Goal: Task Accomplishment & Management: Complete application form

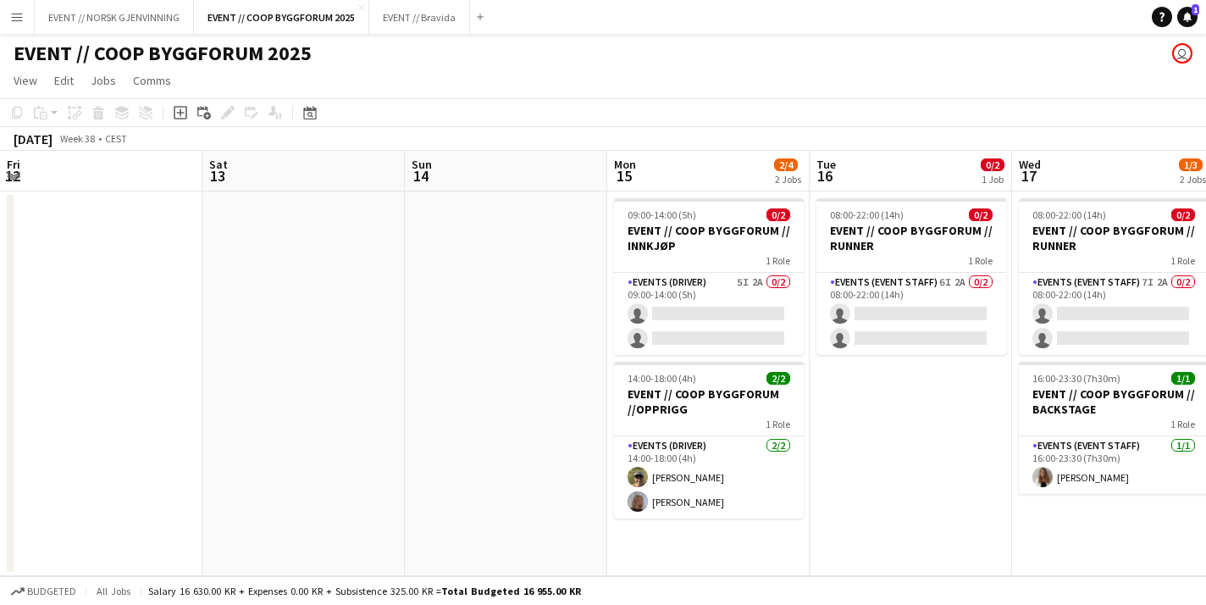
scroll to position [0, 619]
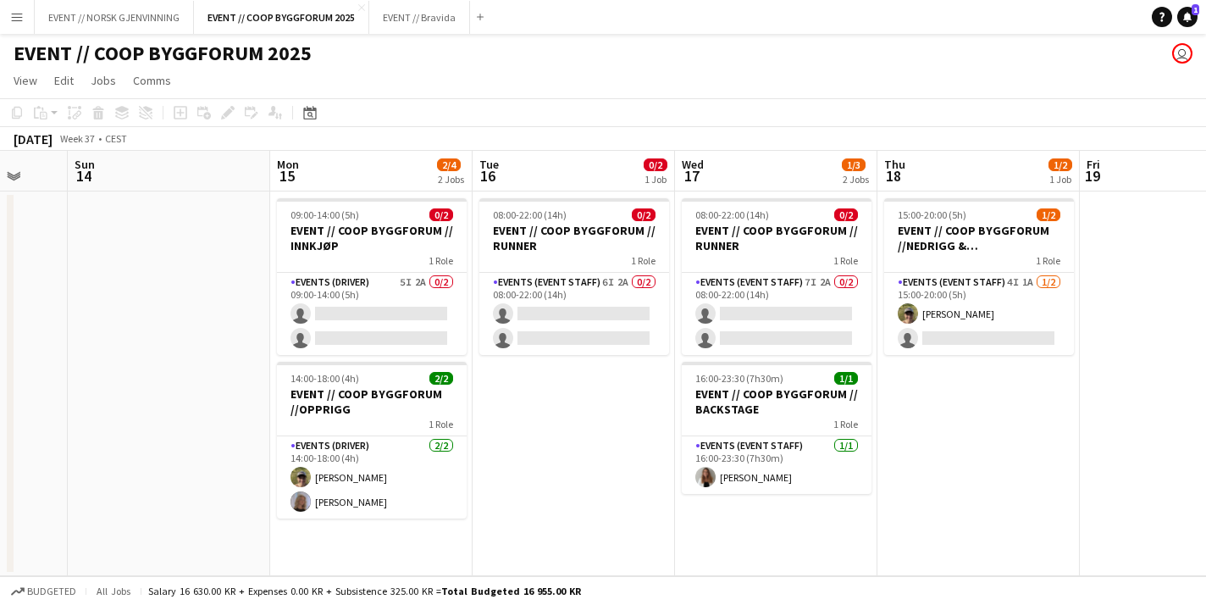
scroll to position [0, 572]
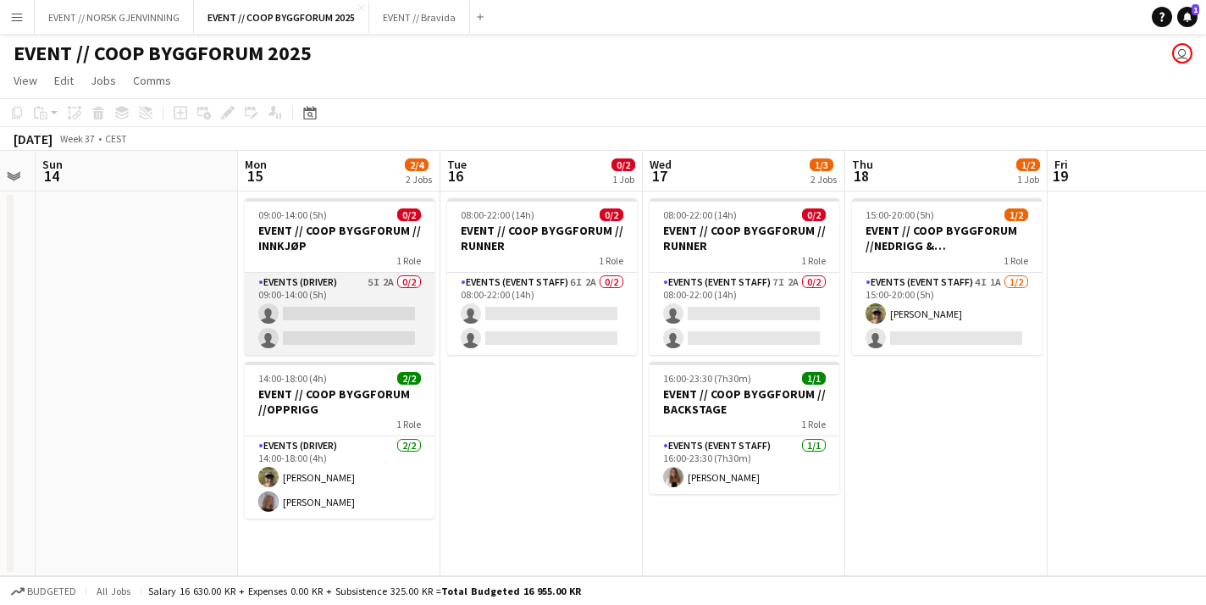
click at [353, 302] on app-card-role "Events (Driver) 5I 2A 0/2 09:00-14:00 (5h) single-neutral-actions single-neutra…" at bounding box center [340, 314] width 190 height 82
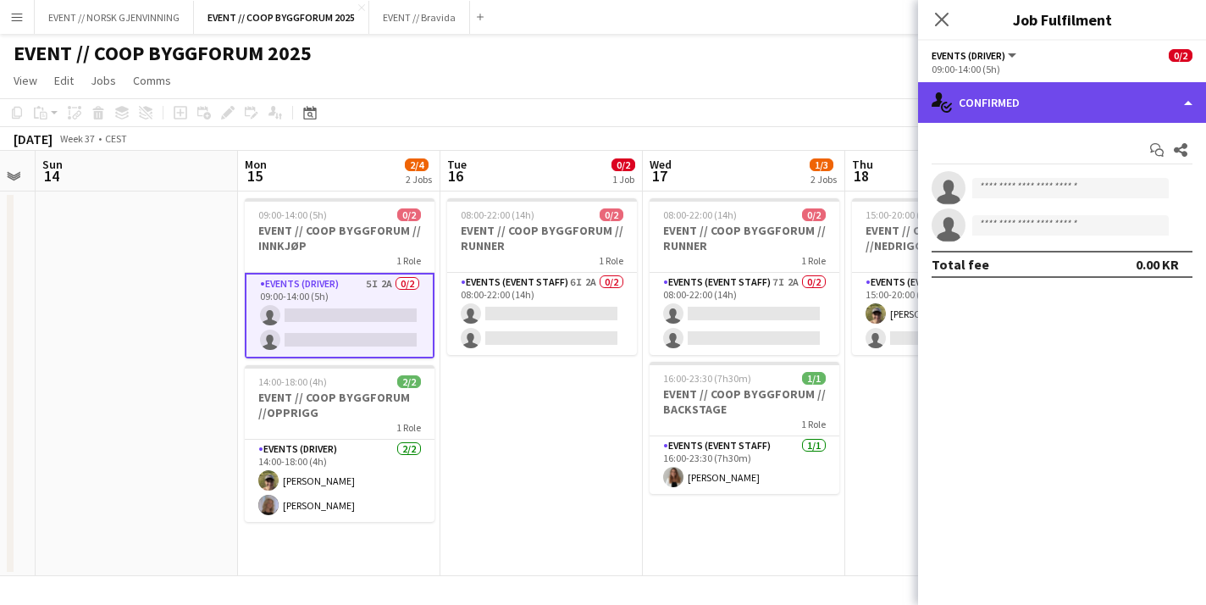
click at [1008, 97] on div "single-neutral-actions-check-2 Confirmed" at bounding box center [1062, 102] width 288 height 41
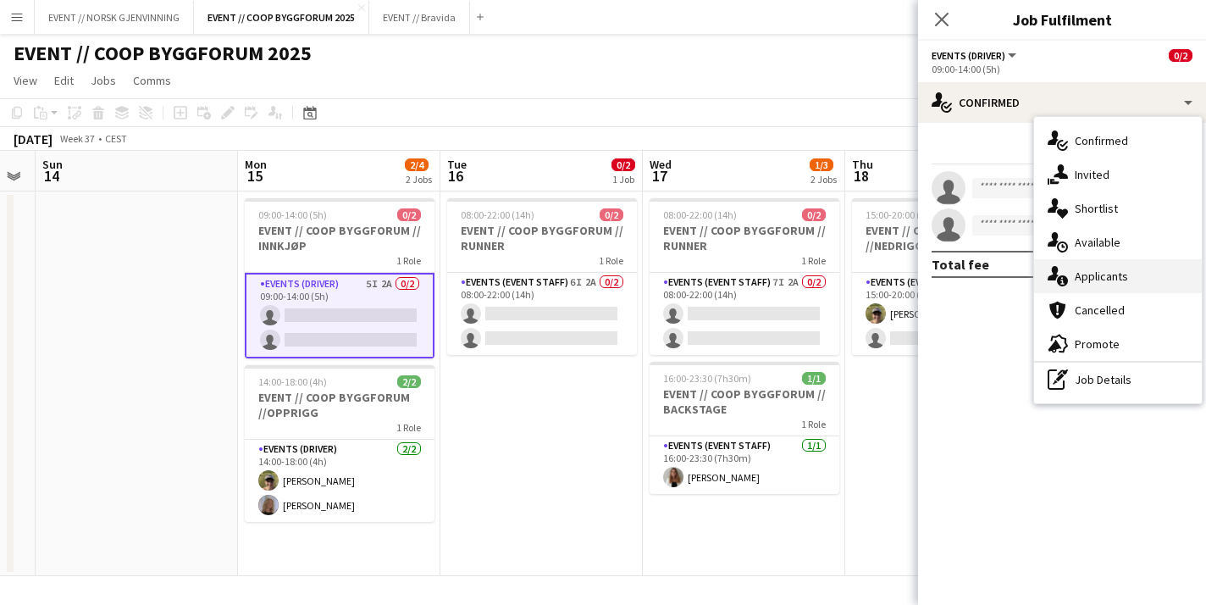
click at [1153, 262] on div "single-neutral-actions-information Applicants" at bounding box center [1118, 276] width 168 height 34
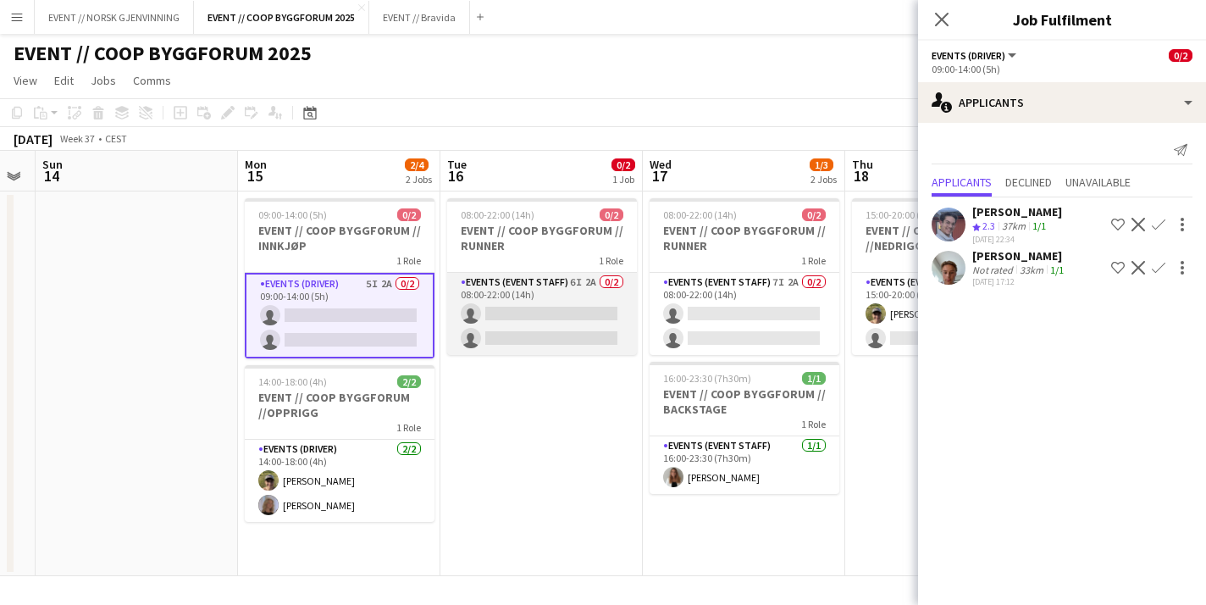
click at [581, 319] on app-card-role "Events (Event Staff) 6I 2A 0/2 08:00-22:00 (14h) single-neutral-actions single-…" at bounding box center [542, 314] width 190 height 82
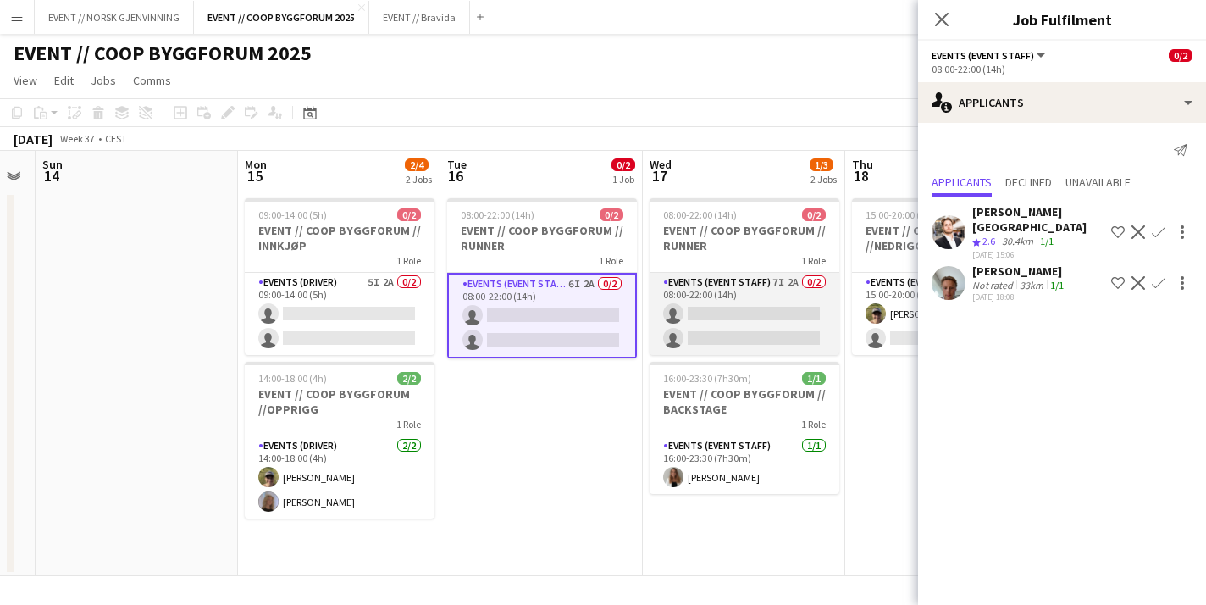
click at [769, 312] on app-card-role "Events (Event Staff) 7I 2A 0/2 08:00-22:00 (14h) single-neutral-actions single-…" at bounding box center [745, 314] width 190 height 82
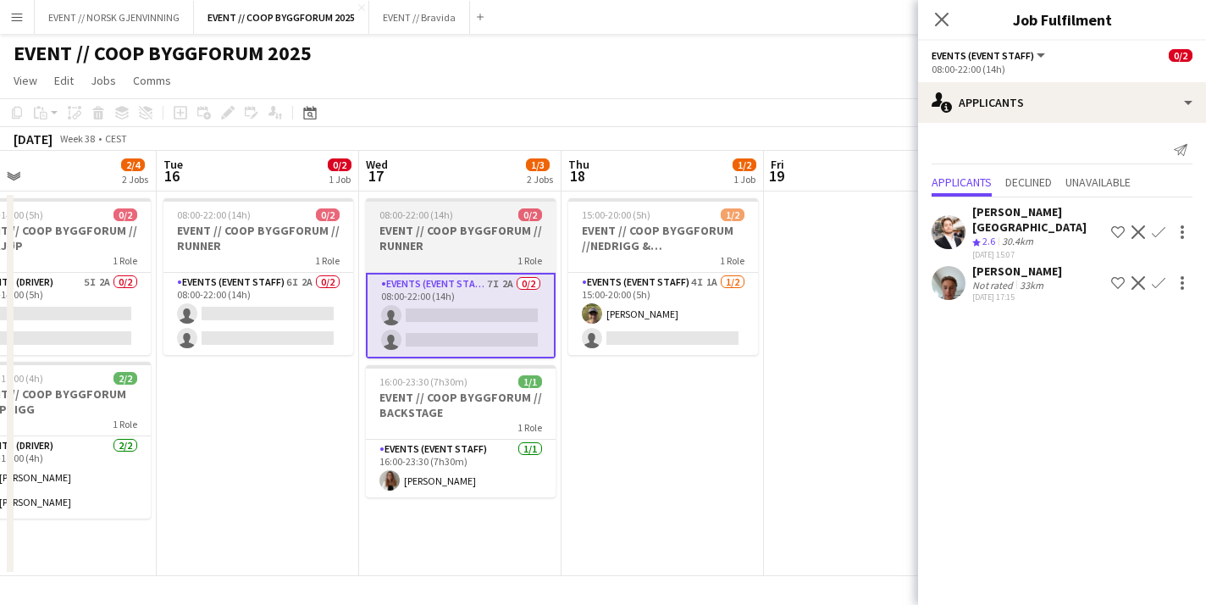
scroll to position [0, 676]
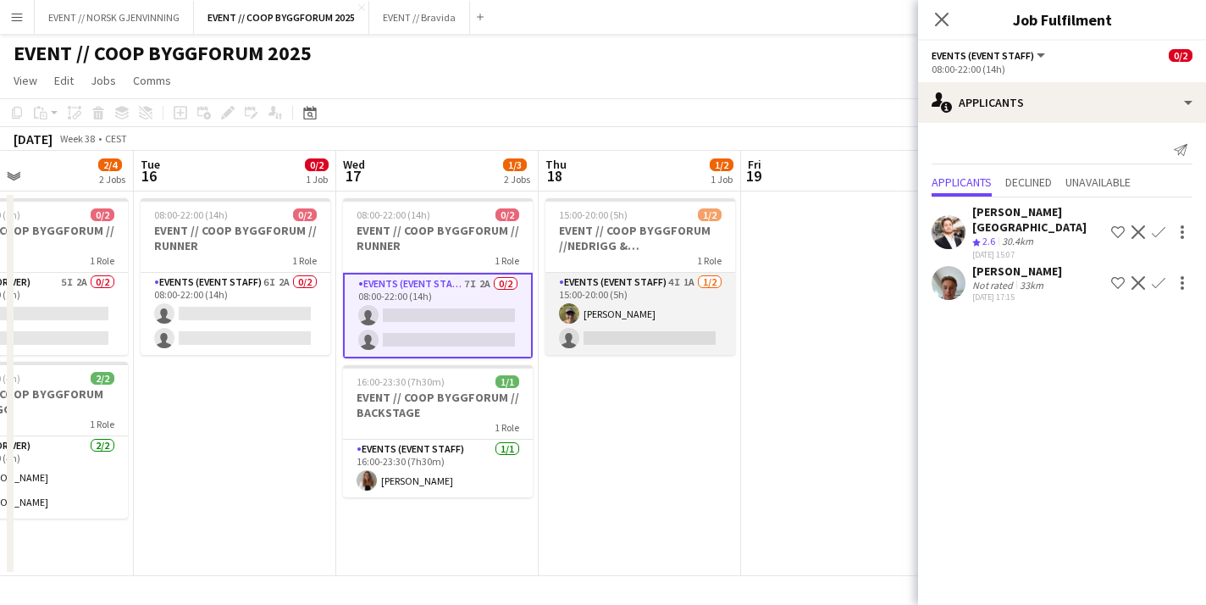
click at [649, 309] on app-card-role "Events (Event Staff) 4I 1A 1/2 15:00-20:00 (5h) Martin Storrøsæter single-neutr…" at bounding box center [640, 314] width 190 height 82
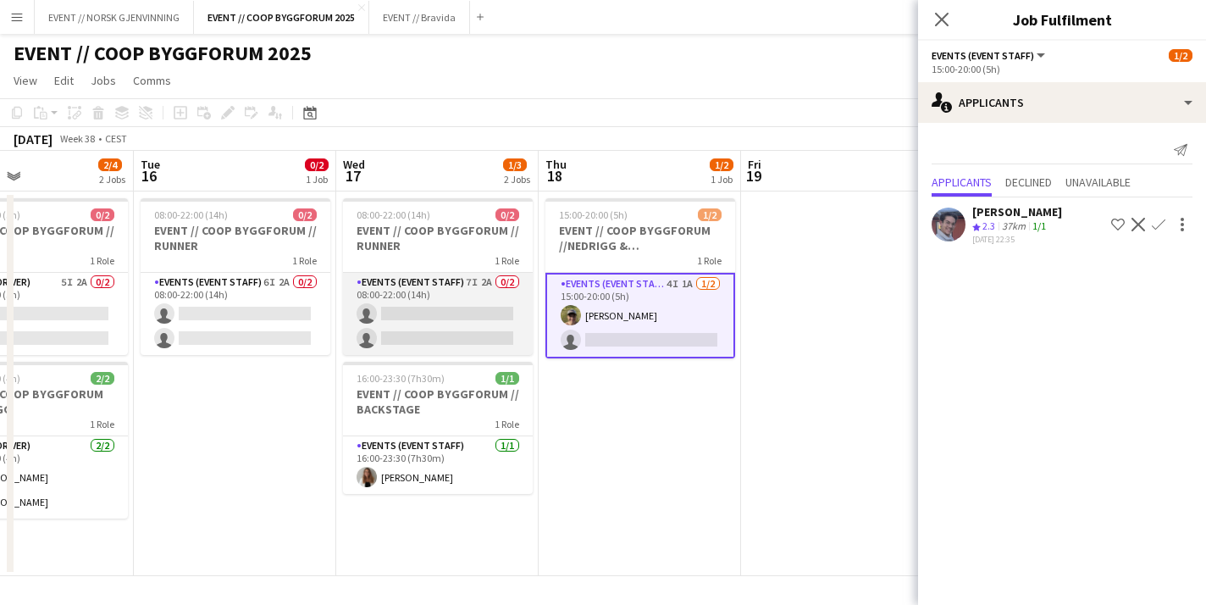
click at [460, 313] on app-card-role "Events (Event Staff) 7I 2A 0/2 08:00-22:00 (14h) single-neutral-actions single-…" at bounding box center [438, 314] width 190 height 82
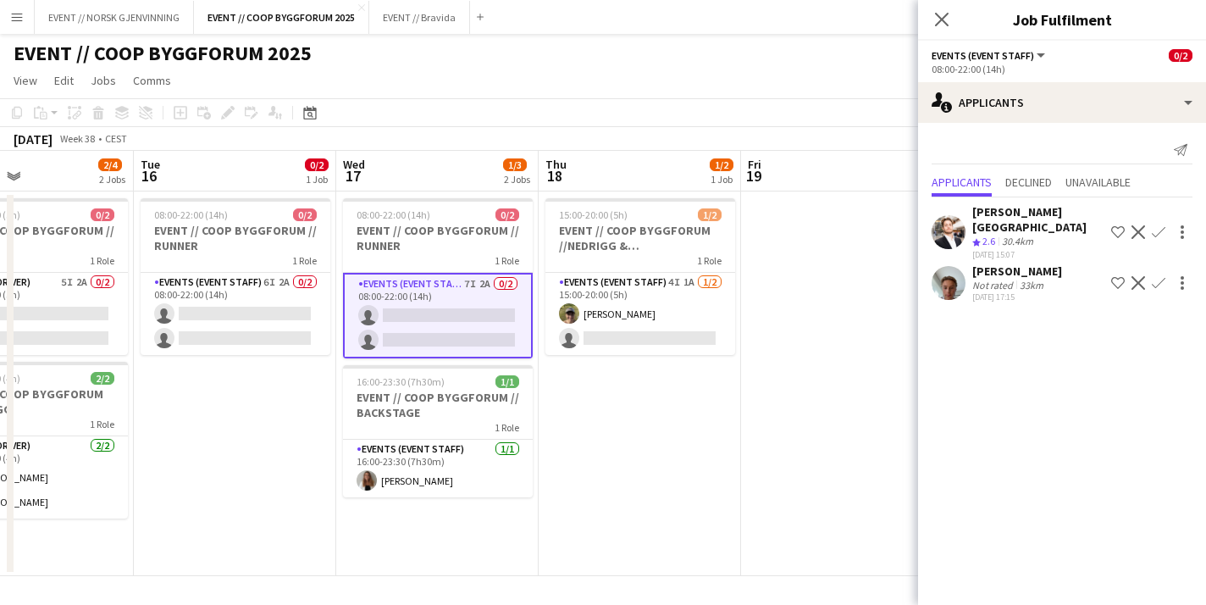
click at [960, 266] on div at bounding box center [949, 283] width 34 height 34
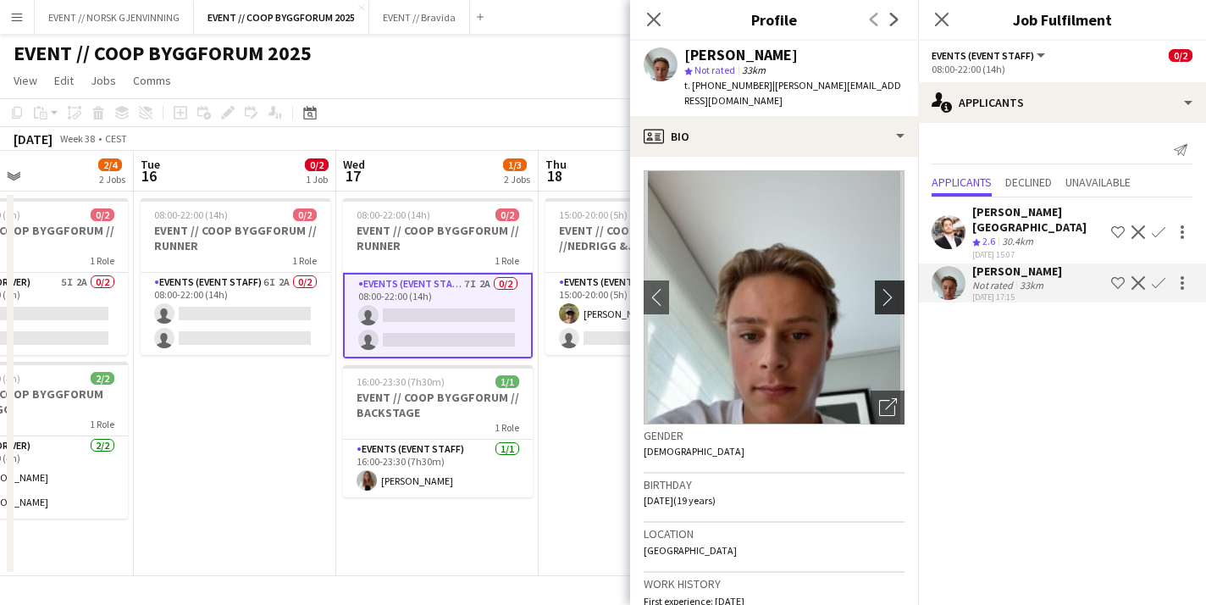
click at [892, 290] on app-icon "chevron-right" at bounding box center [892, 297] width 26 height 18
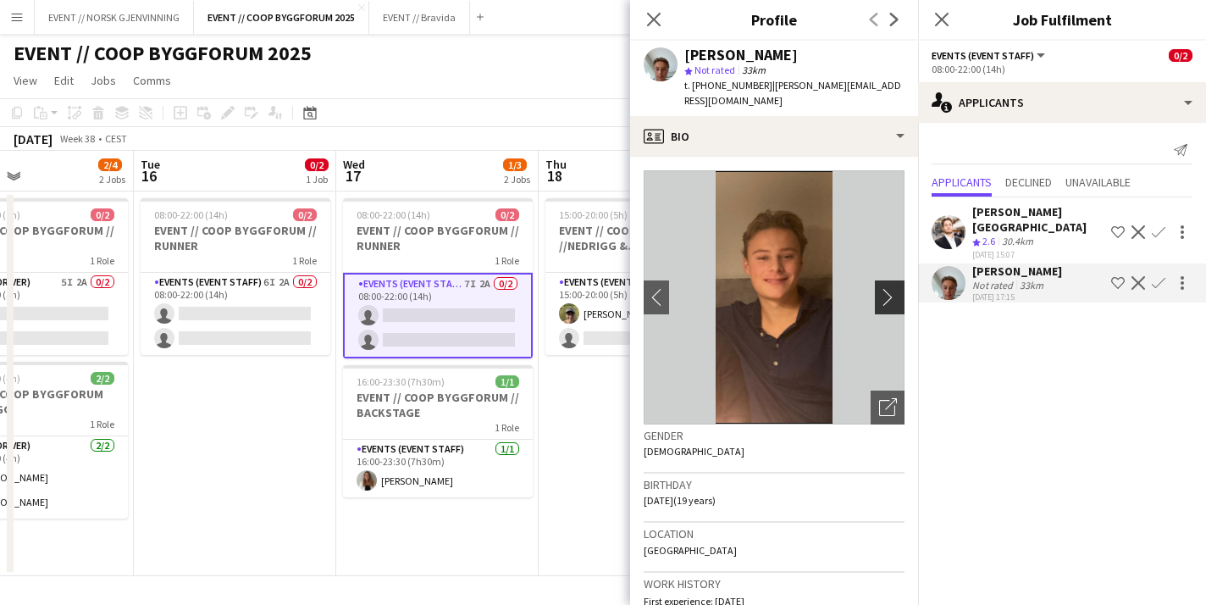
click at [892, 290] on app-icon "chevron-right" at bounding box center [892, 297] width 26 height 18
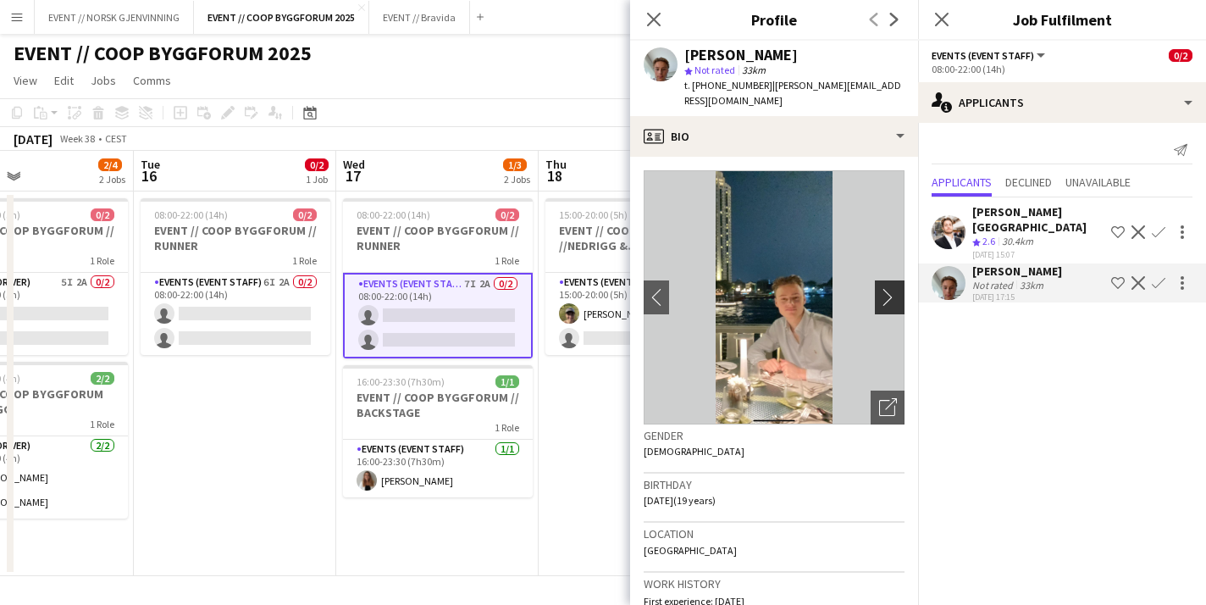
click at [892, 290] on app-icon "chevron-right" at bounding box center [892, 297] width 26 height 18
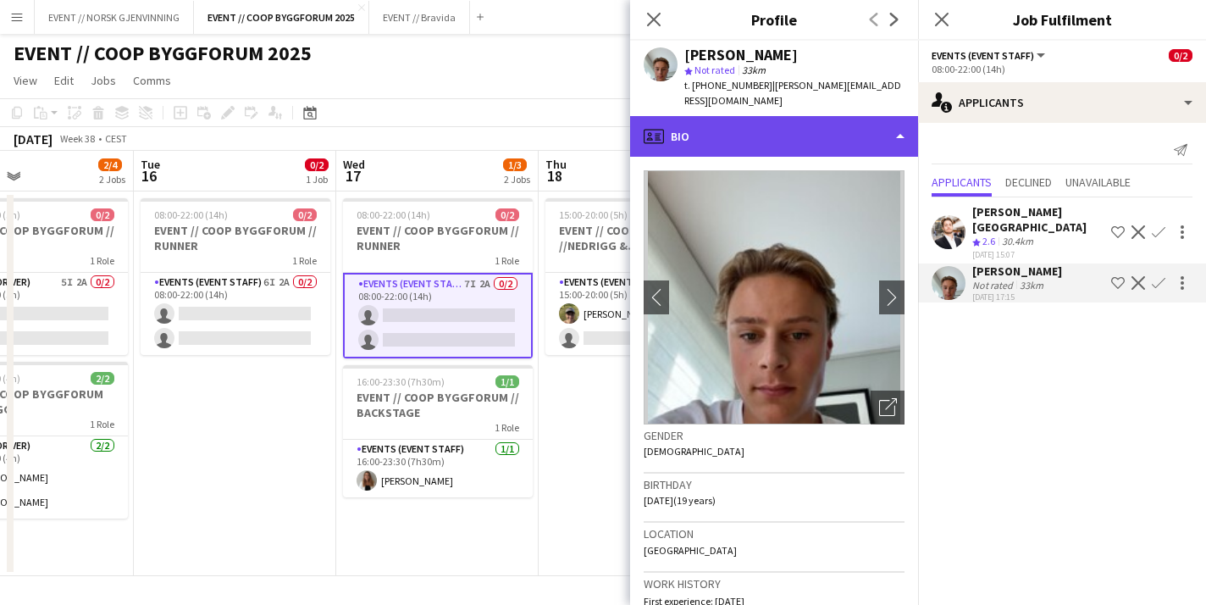
click at [811, 120] on div "profile Bio" at bounding box center [774, 136] width 288 height 41
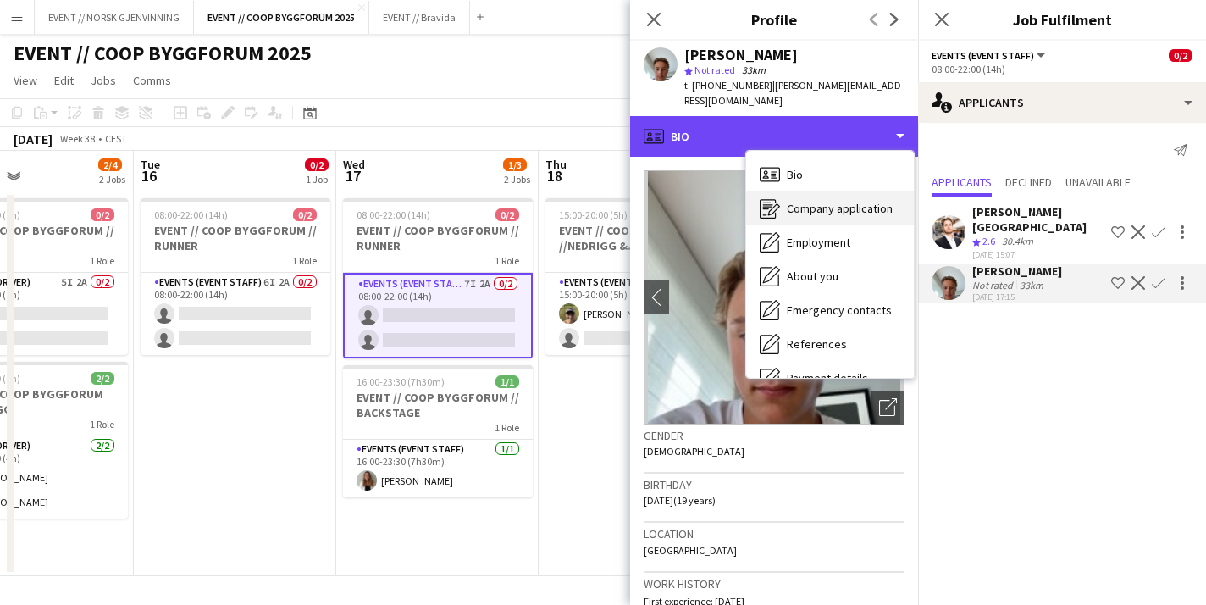
scroll to position [159, 0]
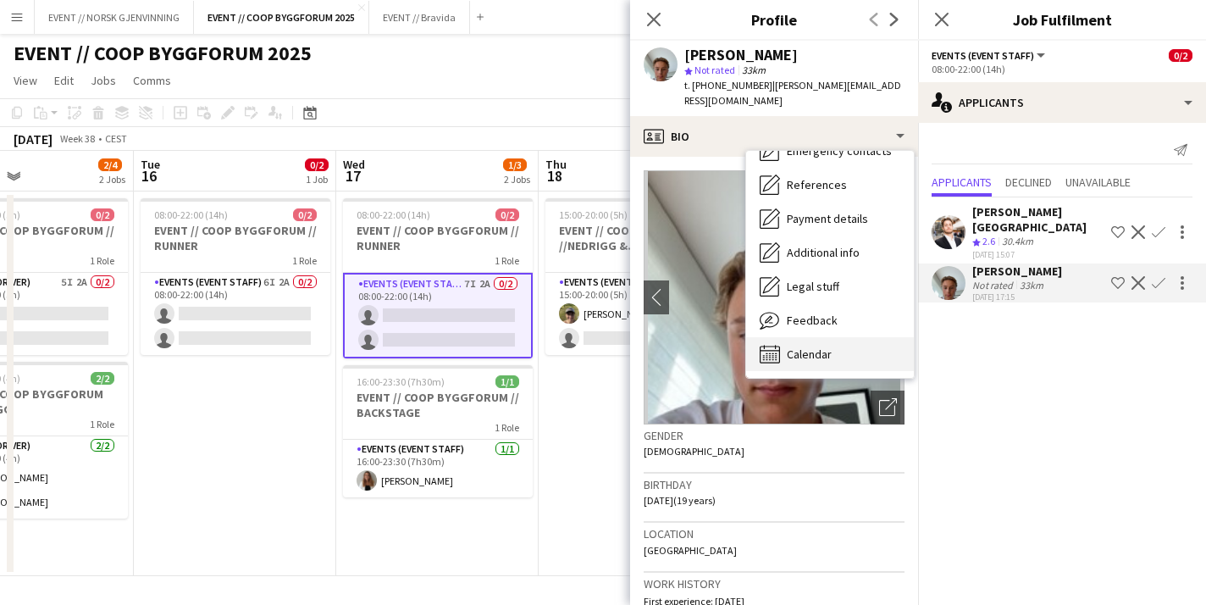
click at [821, 346] on span "Calendar" at bounding box center [809, 353] width 45 height 15
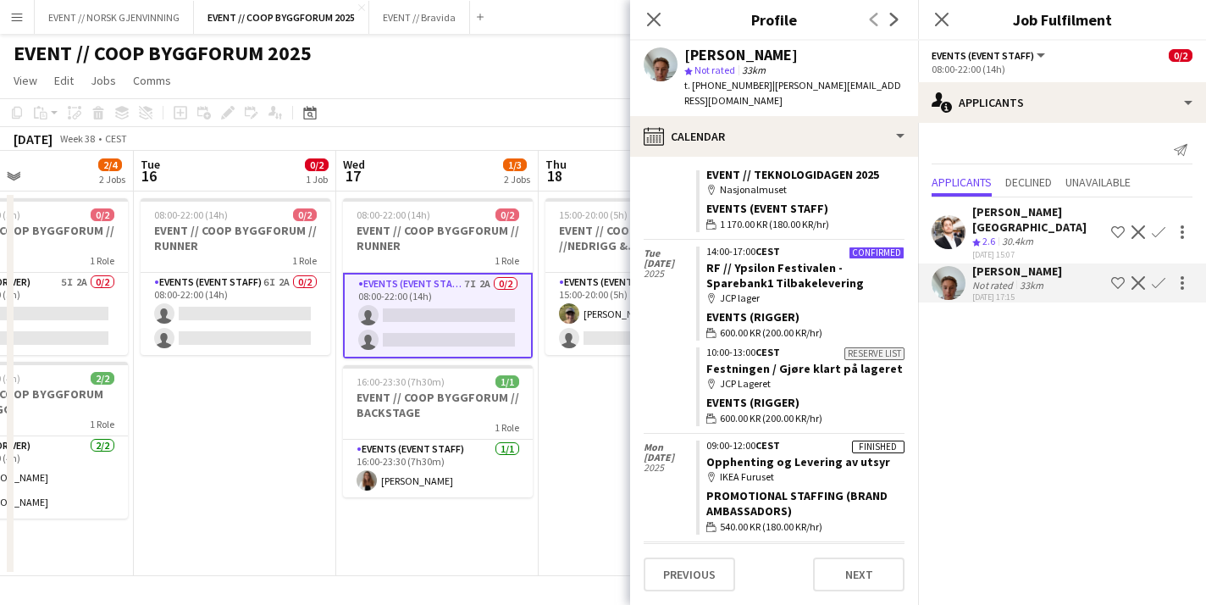
scroll to position [4647, 0]
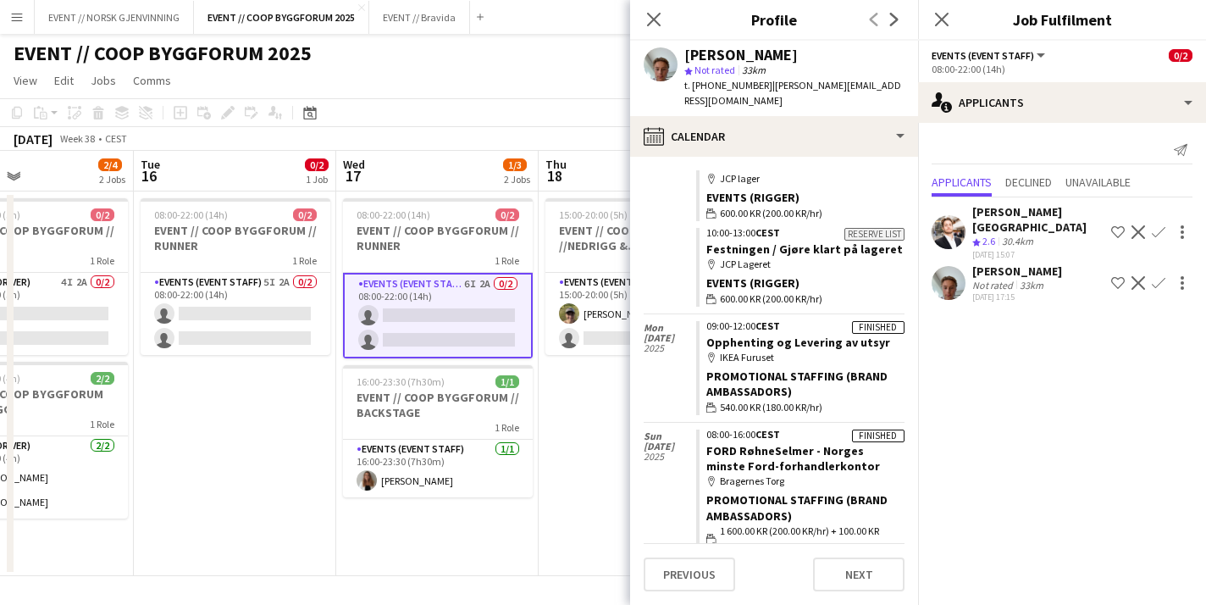
click at [594, 480] on app-date-cell "15:00-20:00 (5h) 1/2 EVENT // COOP BYGGFORUM //NEDRIGG & TILBAKELEVERING 1 Role…" at bounding box center [640, 383] width 202 height 385
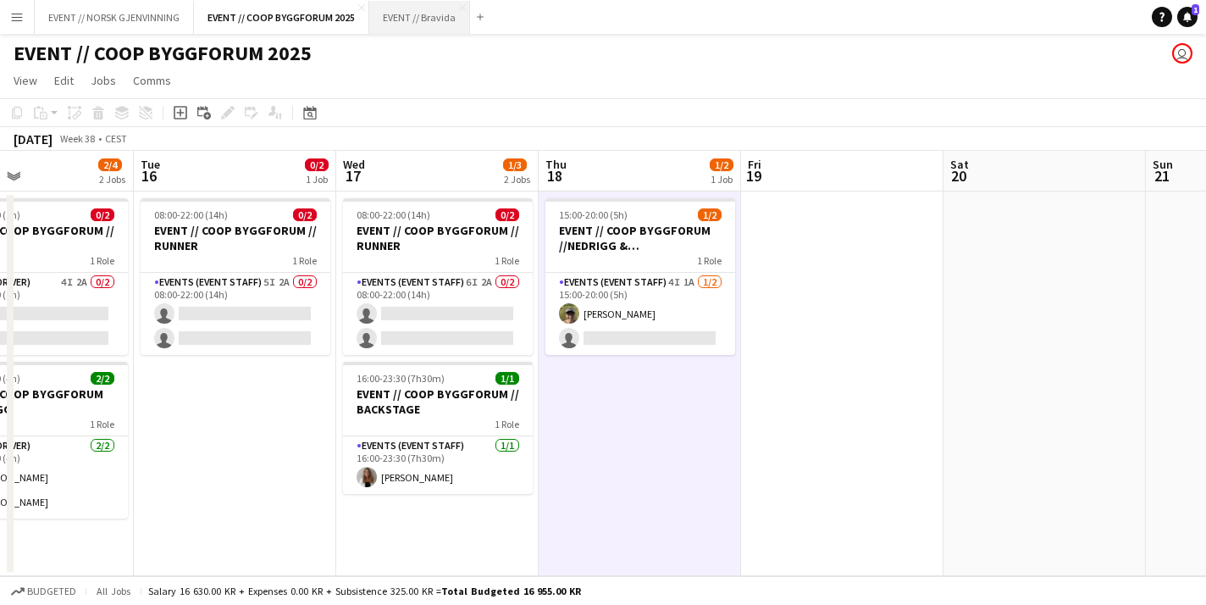
click at [420, 6] on button "EVENT // Bravida Close" at bounding box center [419, 17] width 101 height 33
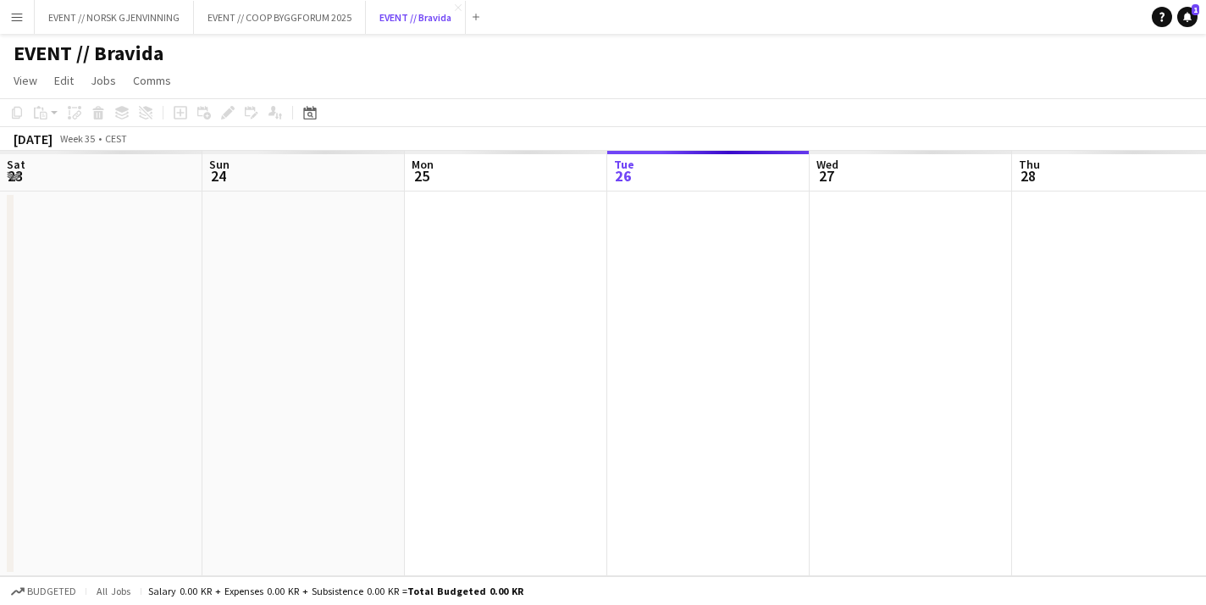
scroll to position [0, 405]
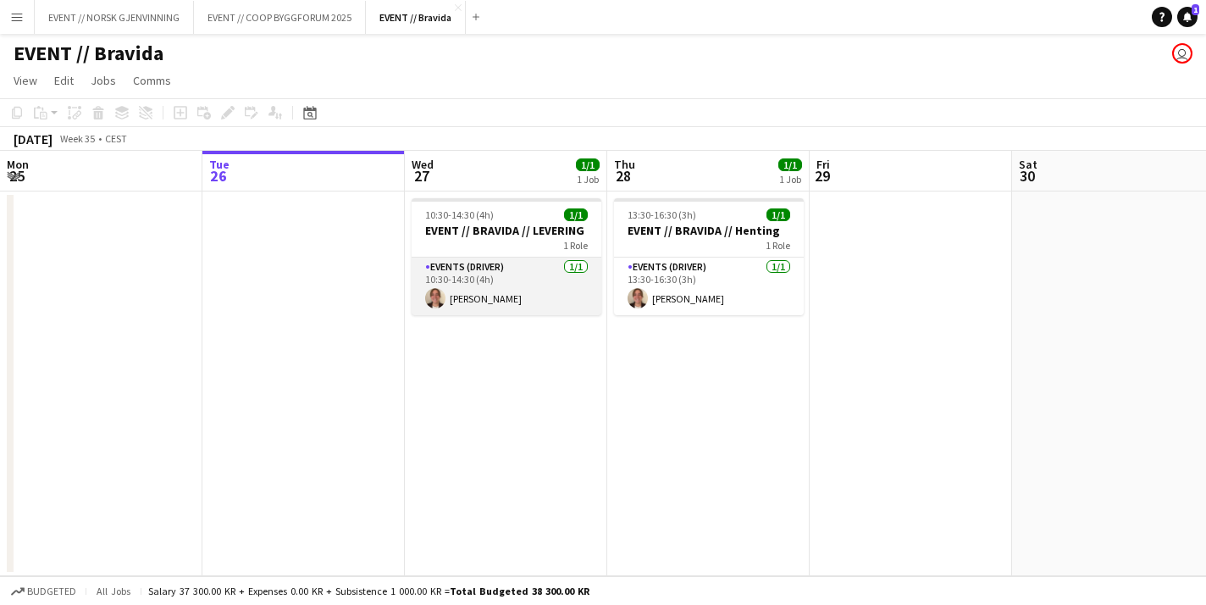
click at [525, 307] on app-card-role "Events (Driver) 1/1 10:30-14:30 (4h) Lotte Haugan" at bounding box center [507, 286] width 190 height 58
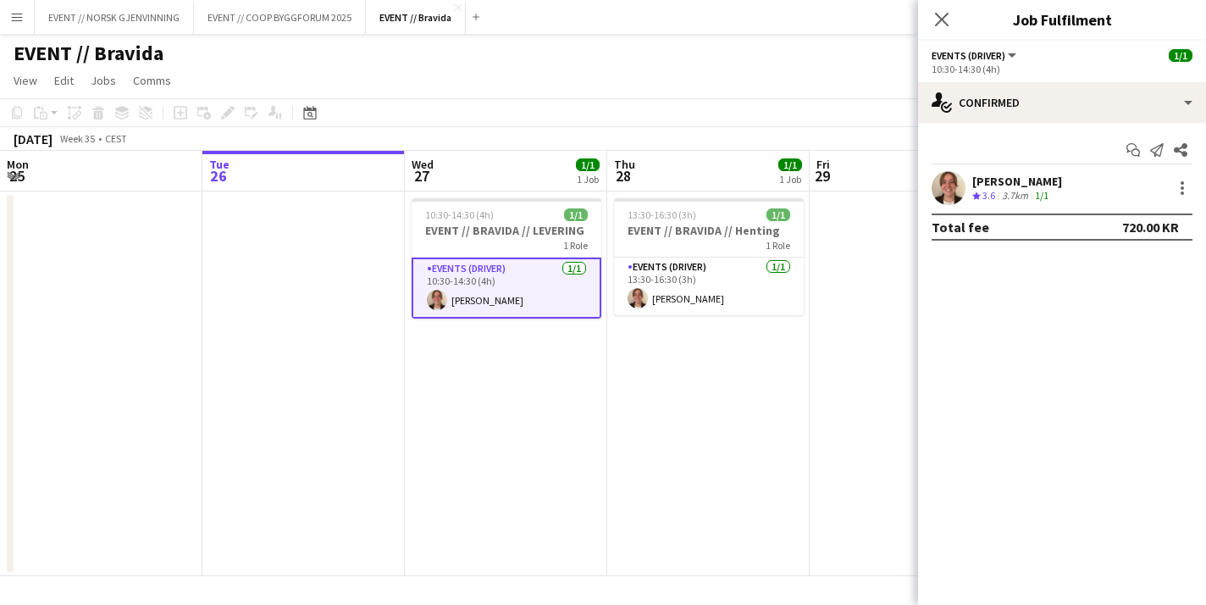
click at [968, 189] on div "Lotte Haugan Crew rating 3.6 3.7km 1/1" at bounding box center [1062, 188] width 288 height 34
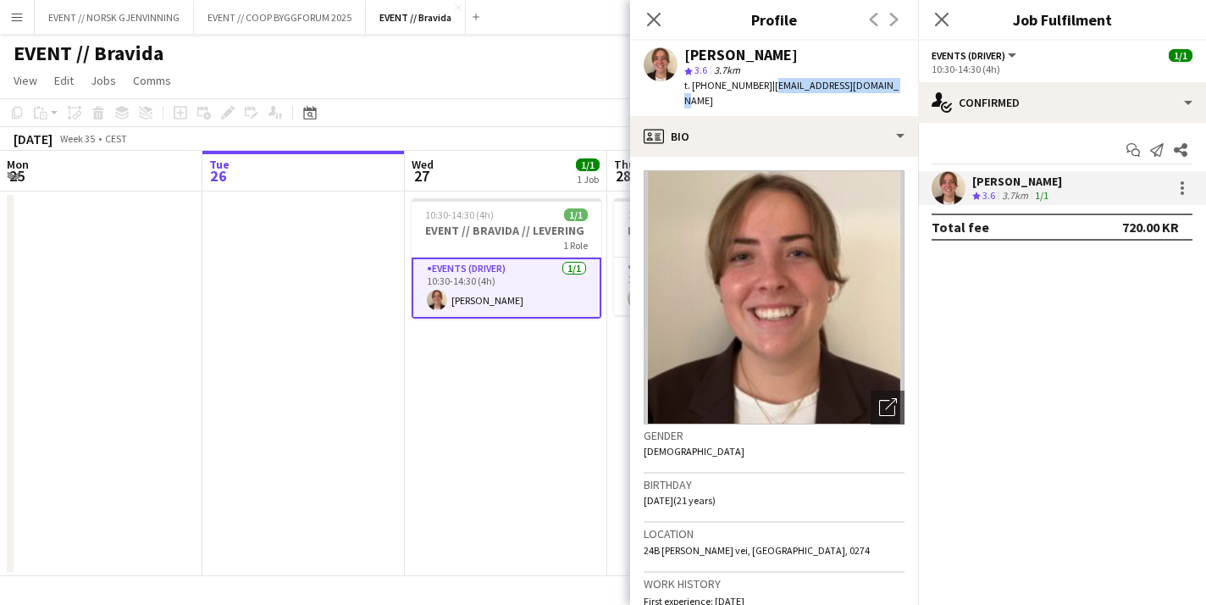
drag, startPoint x: 872, startPoint y: 84, endPoint x: 755, endPoint y: 82, distance: 117.7
click at [755, 82] on div "Lotte Haugan star 3.6 3.7km t. +4797470997 | lotteneteland@gmail.com" at bounding box center [774, 78] width 288 height 75
copy span "lotteneteland@gmail.com"
click at [458, 346] on app-date-cell "10:30-14:30 (4h) 1/1 EVENT // BRAVIDA // LEVERING 1 Role Events (Driver) 1/1 10…" at bounding box center [506, 383] width 202 height 385
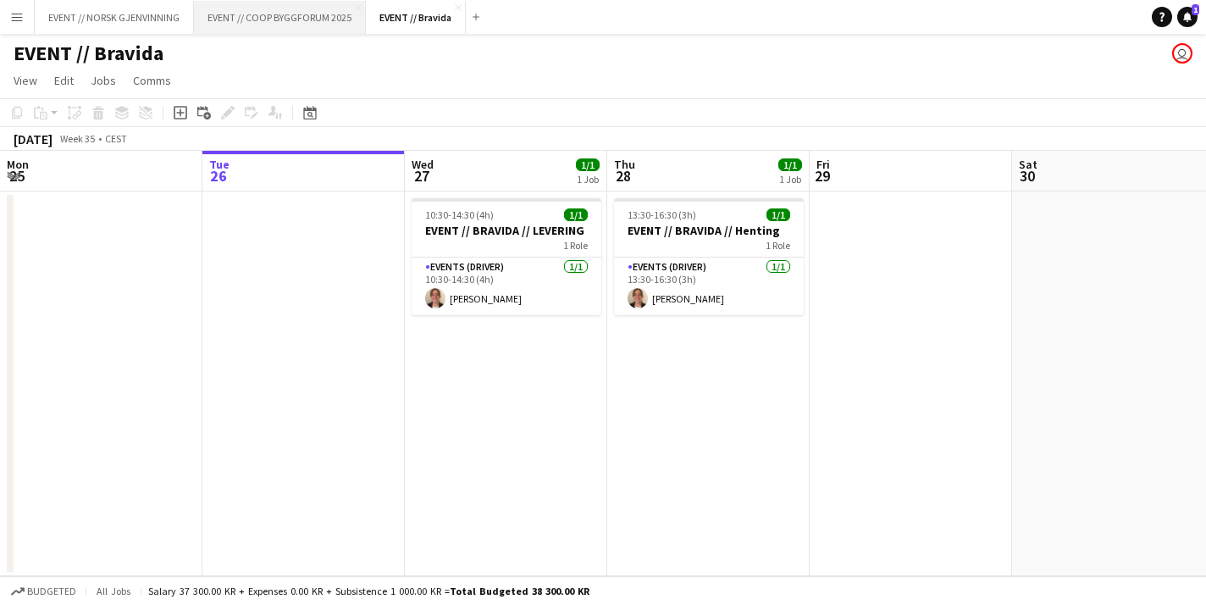
click at [308, 24] on button "EVENT // COOP BYGGFORUM 2025 Close" at bounding box center [280, 17] width 172 height 33
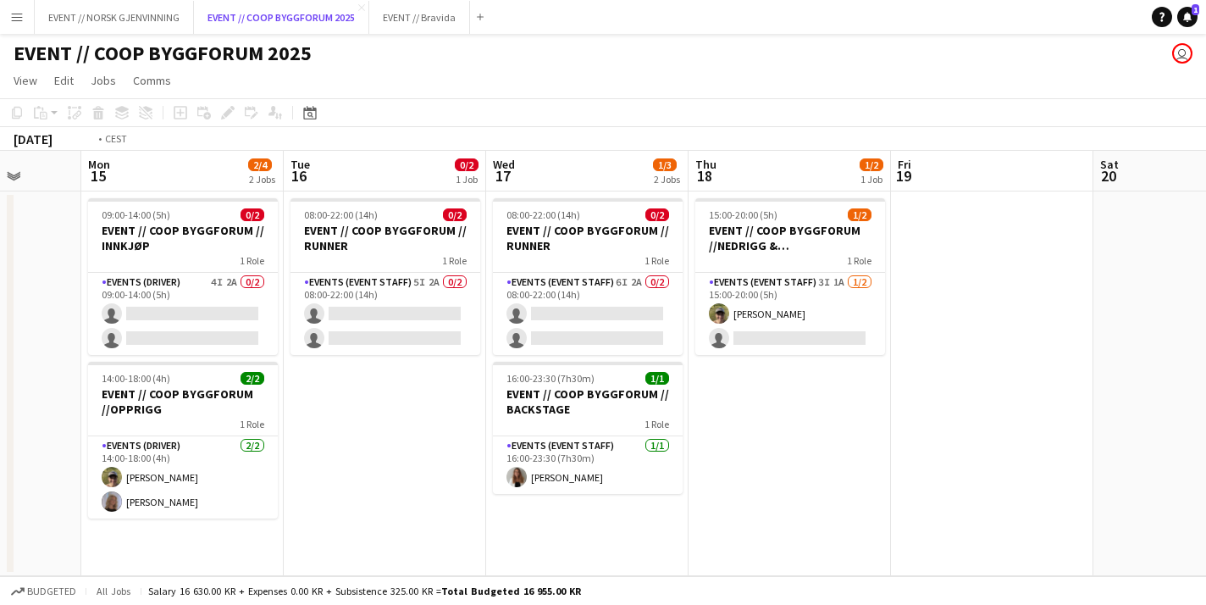
scroll to position [0, 479]
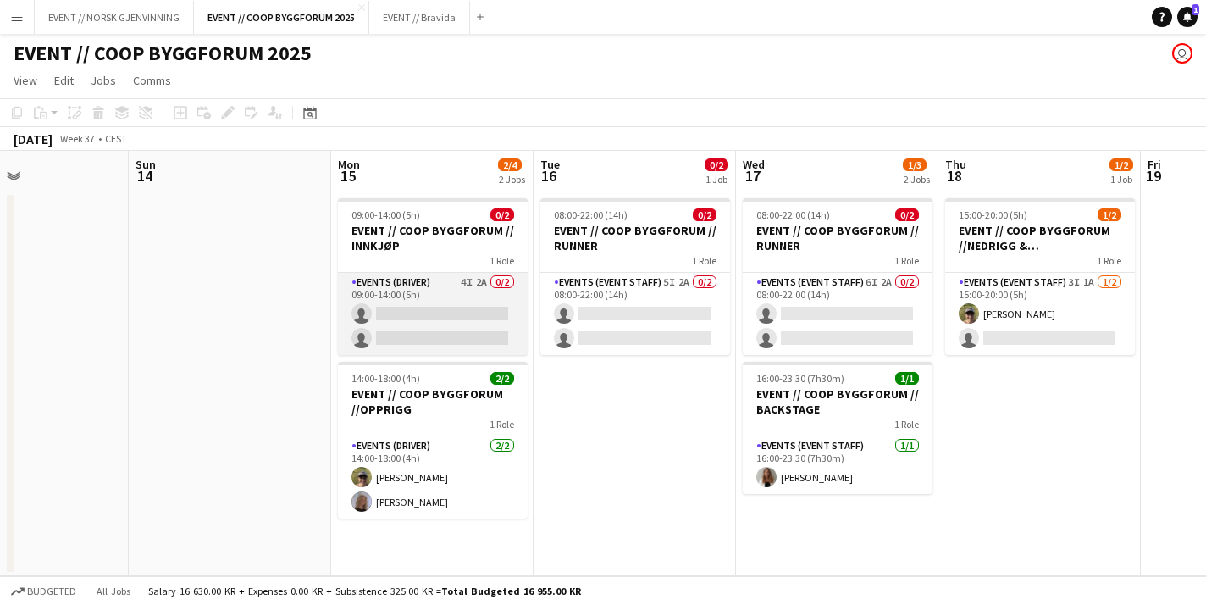
click at [446, 332] on app-card-role "Events (Driver) 4I 2A 0/2 09:00-14:00 (5h) single-neutral-actions single-neutra…" at bounding box center [433, 314] width 190 height 82
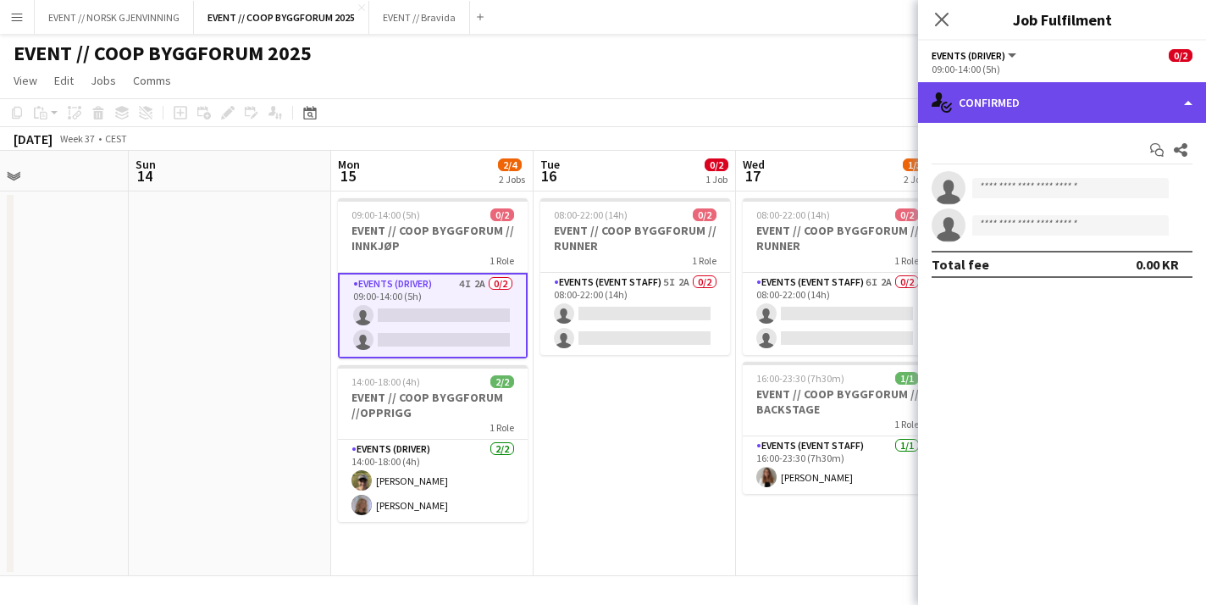
click at [1063, 104] on div "single-neutral-actions-check-2 Confirmed" at bounding box center [1062, 102] width 288 height 41
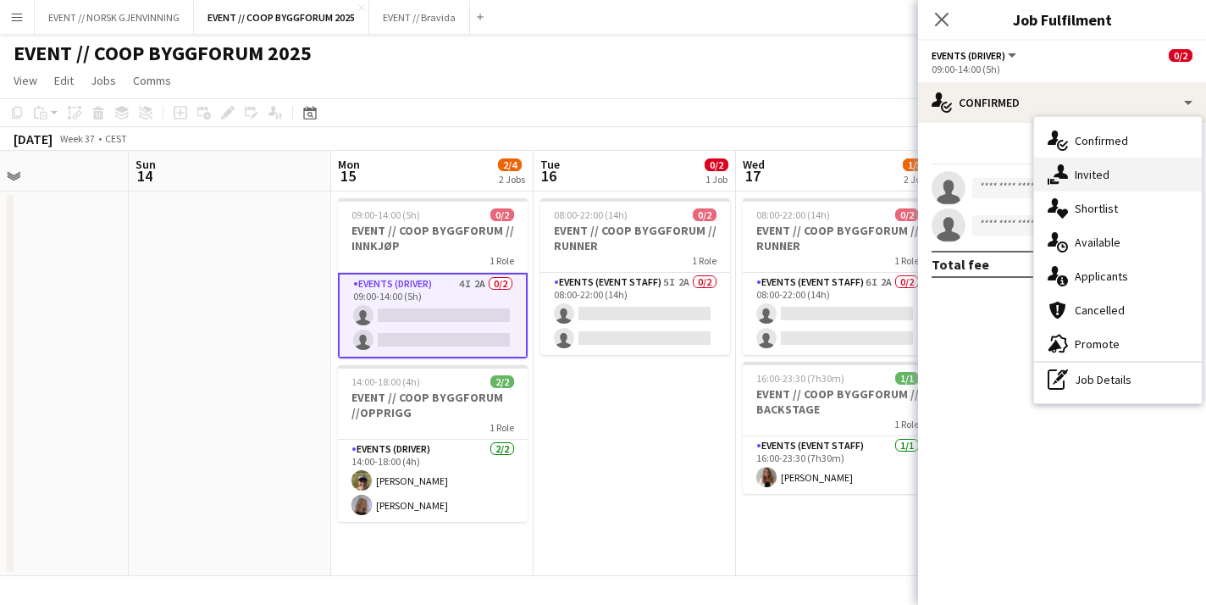
click at [1102, 180] on div "single-neutral-actions-share-1 Invited" at bounding box center [1118, 175] width 168 height 34
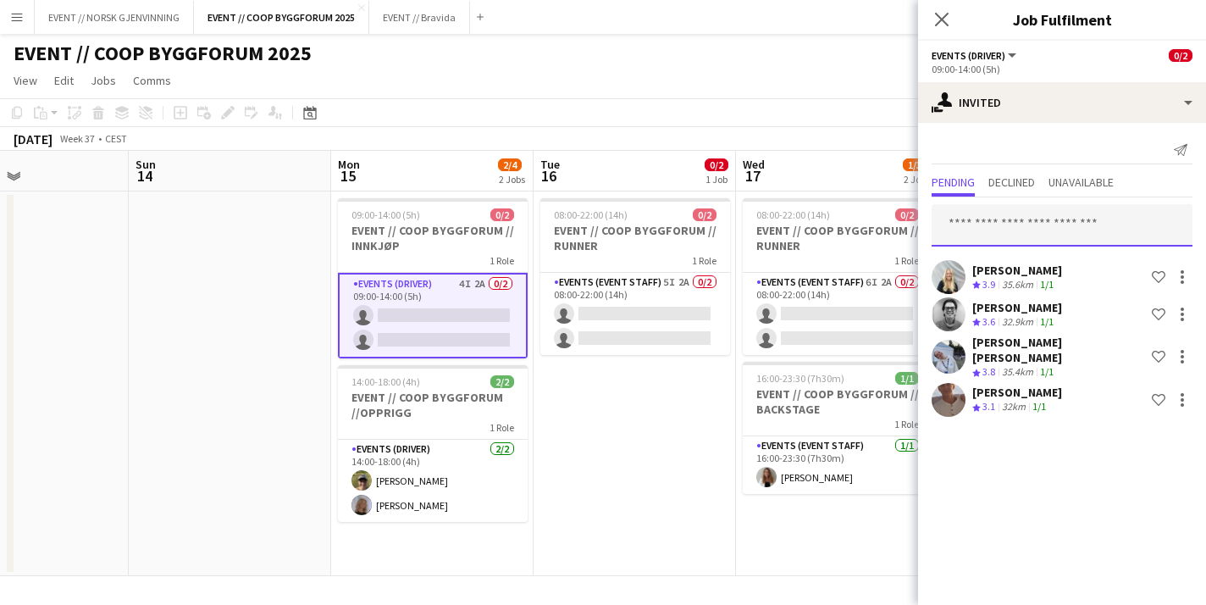
click at [1057, 218] on input "text" at bounding box center [1062, 225] width 261 height 42
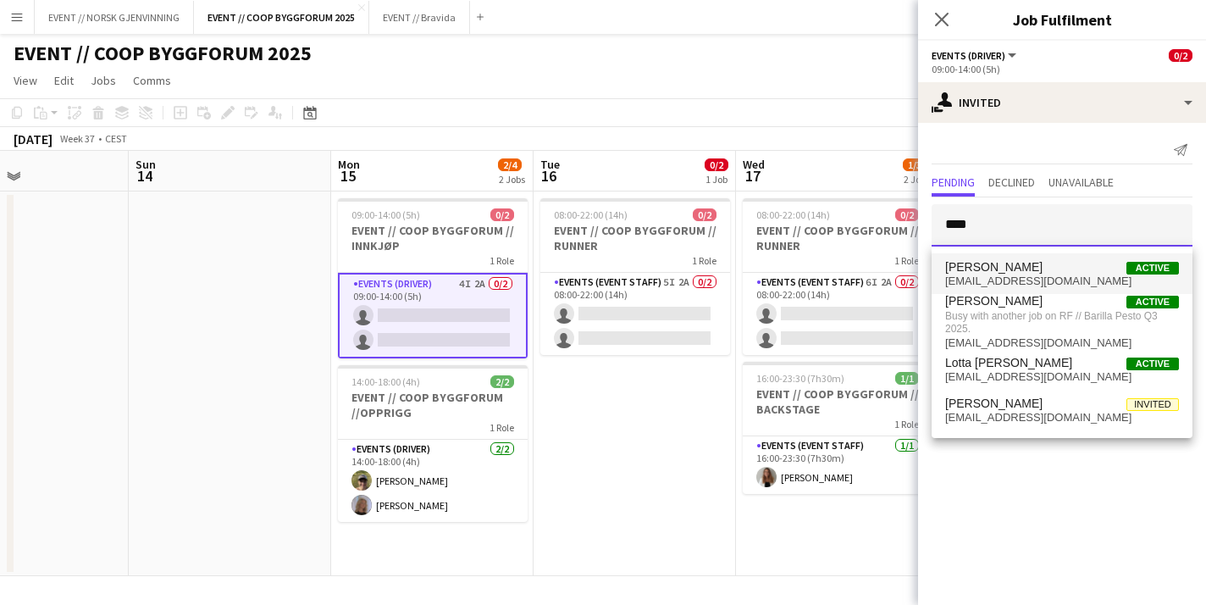
type input "****"
click at [1043, 269] on span "Lotte Haugan Active" at bounding box center [1062, 267] width 234 height 14
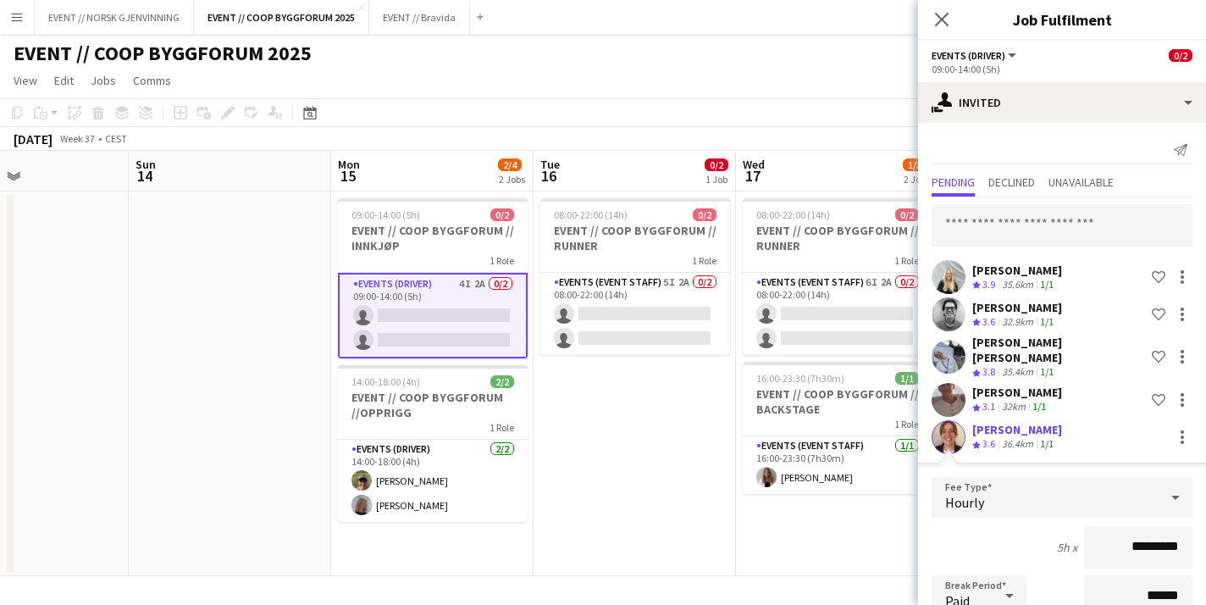
scroll to position [240, 0]
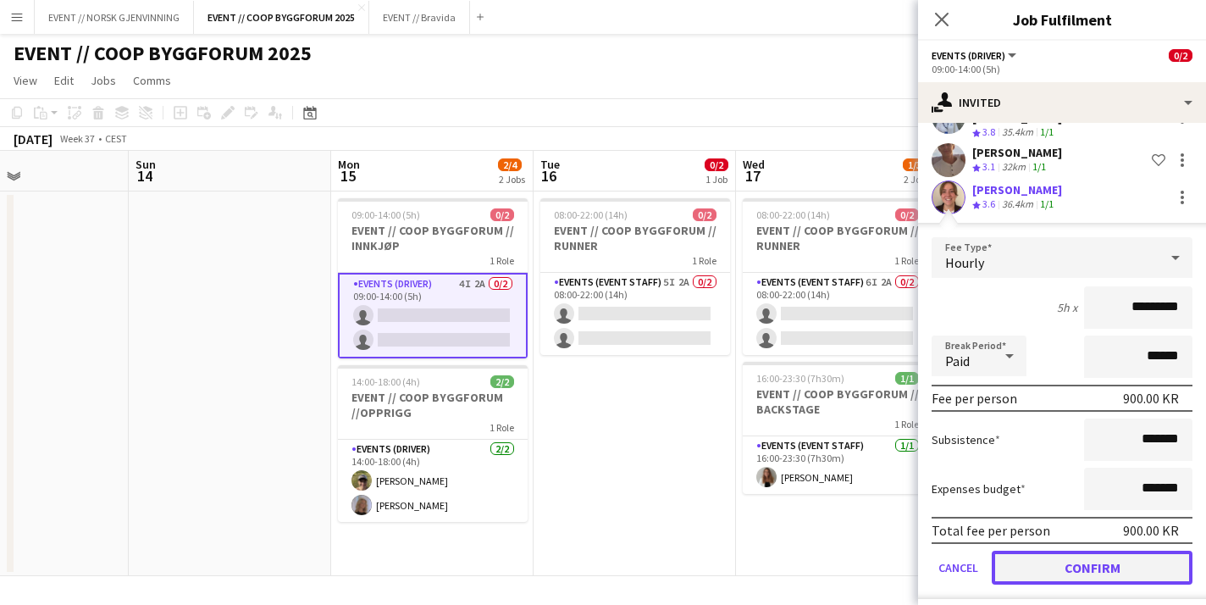
click at [1043, 551] on button "Confirm" at bounding box center [1092, 568] width 201 height 34
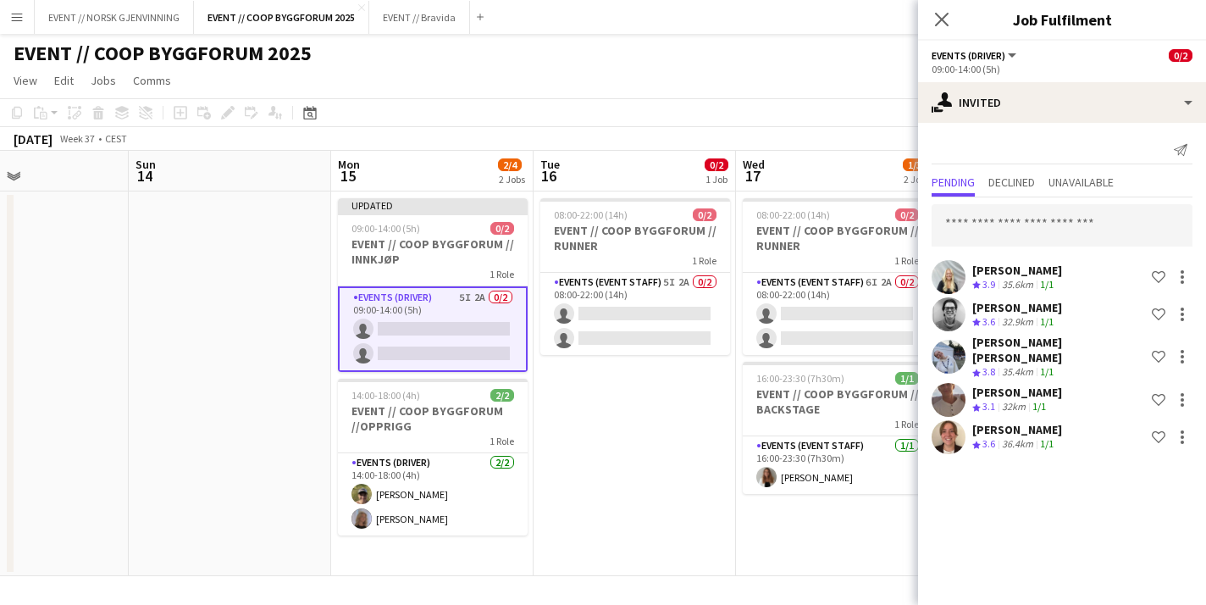
scroll to position [0, 0]
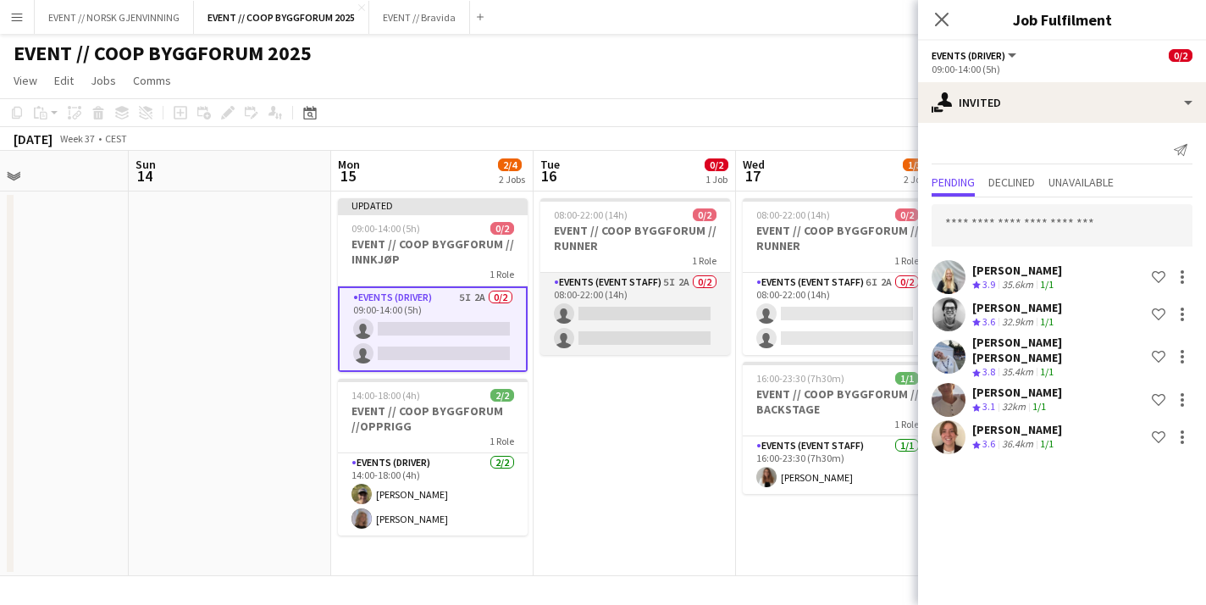
click at [678, 317] on app-card-role "Events (Event Staff) 5I 2A 0/2 08:00-22:00 (14h) single-neutral-actions single-…" at bounding box center [635, 314] width 190 height 82
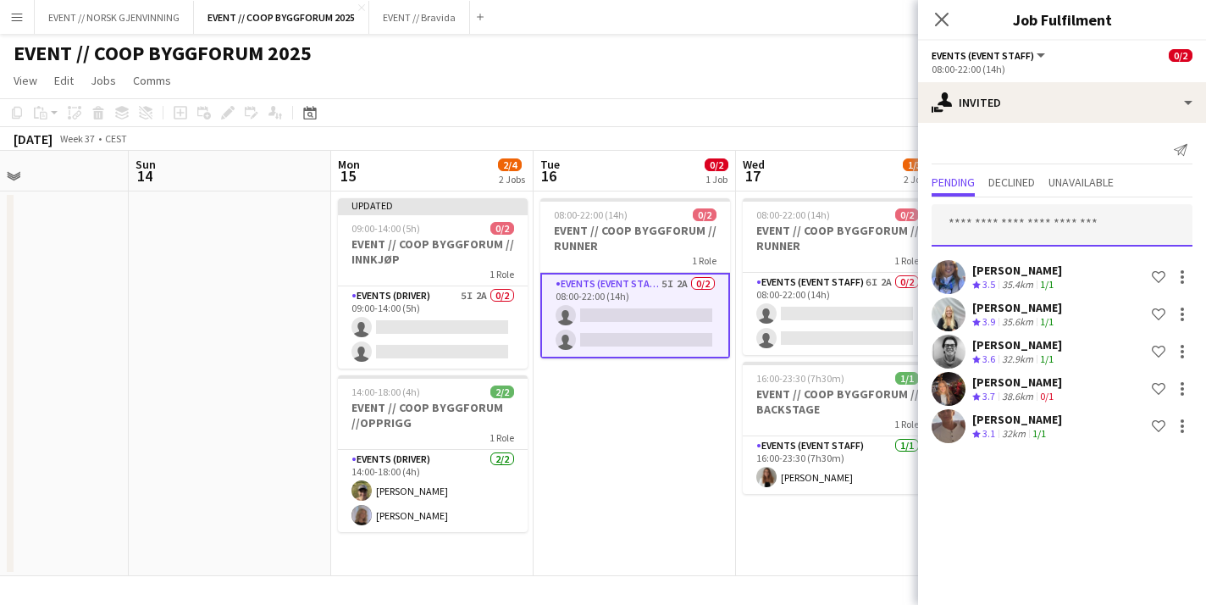
click at [990, 219] on input "text" at bounding box center [1062, 225] width 261 height 42
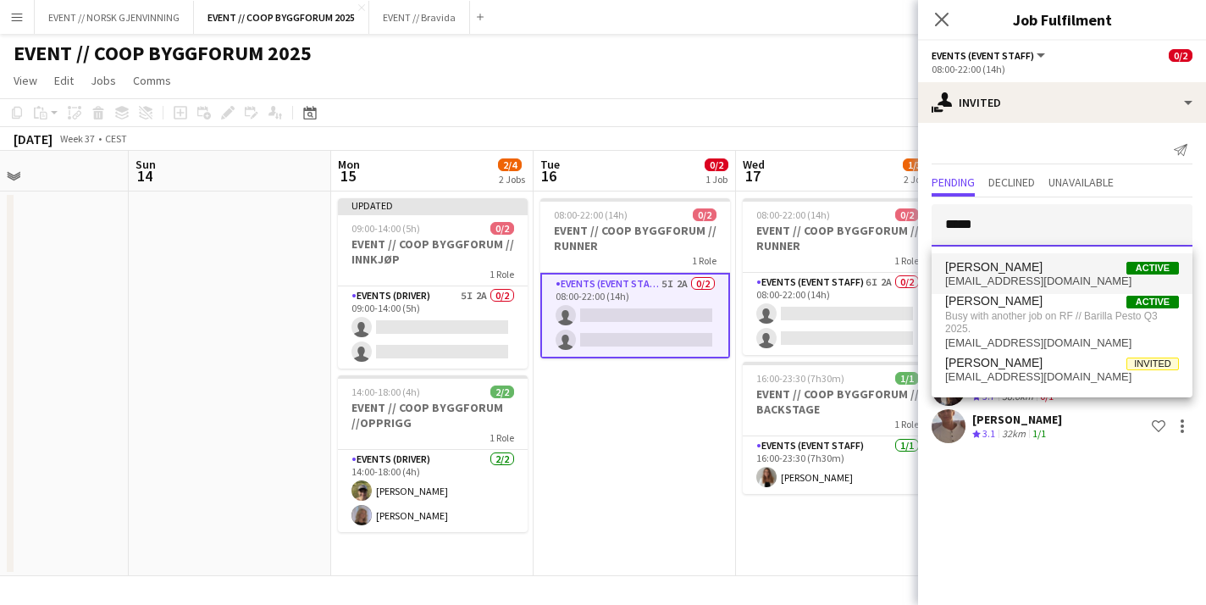
type input "*****"
click at [994, 270] on span "Lotte Haugan" at bounding box center [993, 267] width 97 height 14
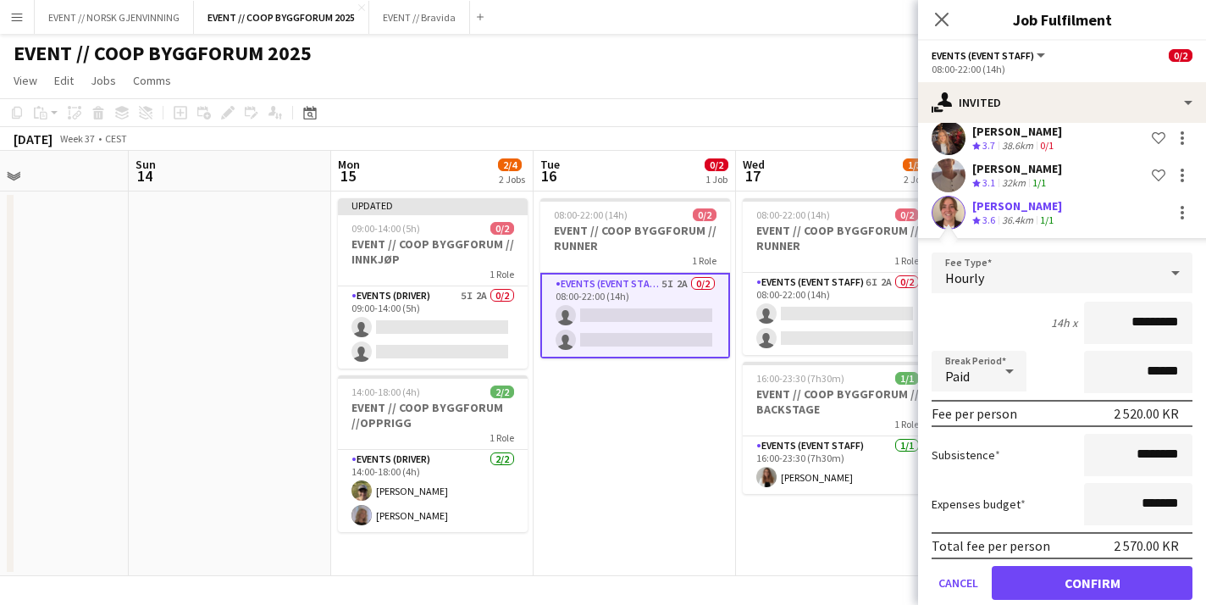
scroll to position [271, 0]
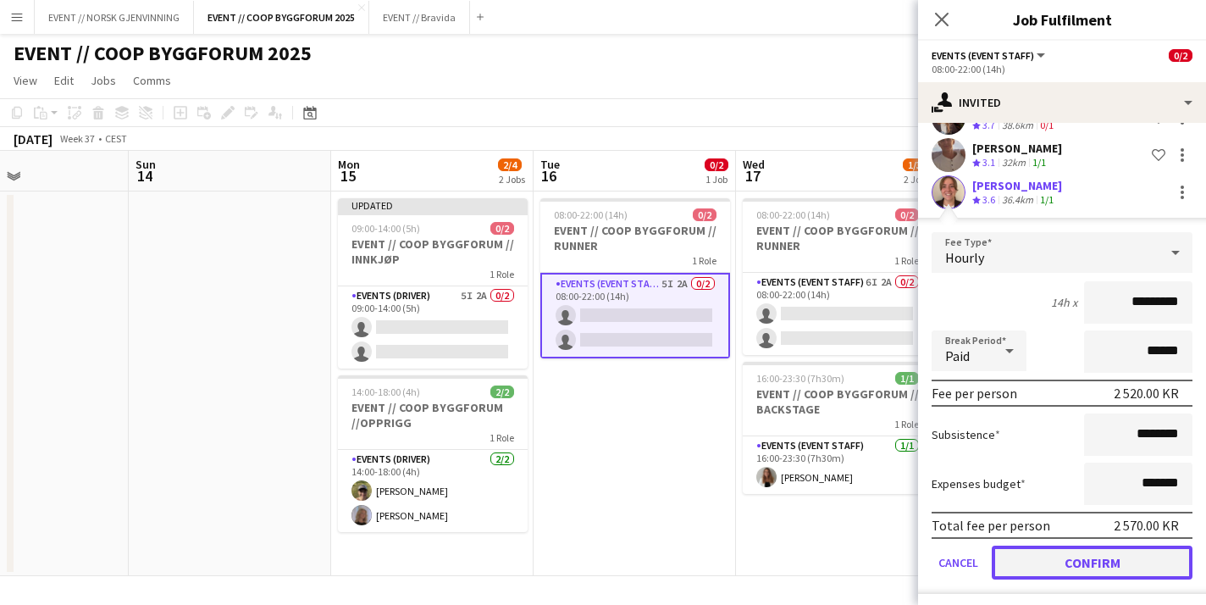
click at [1037, 552] on button "Confirm" at bounding box center [1092, 562] width 201 height 34
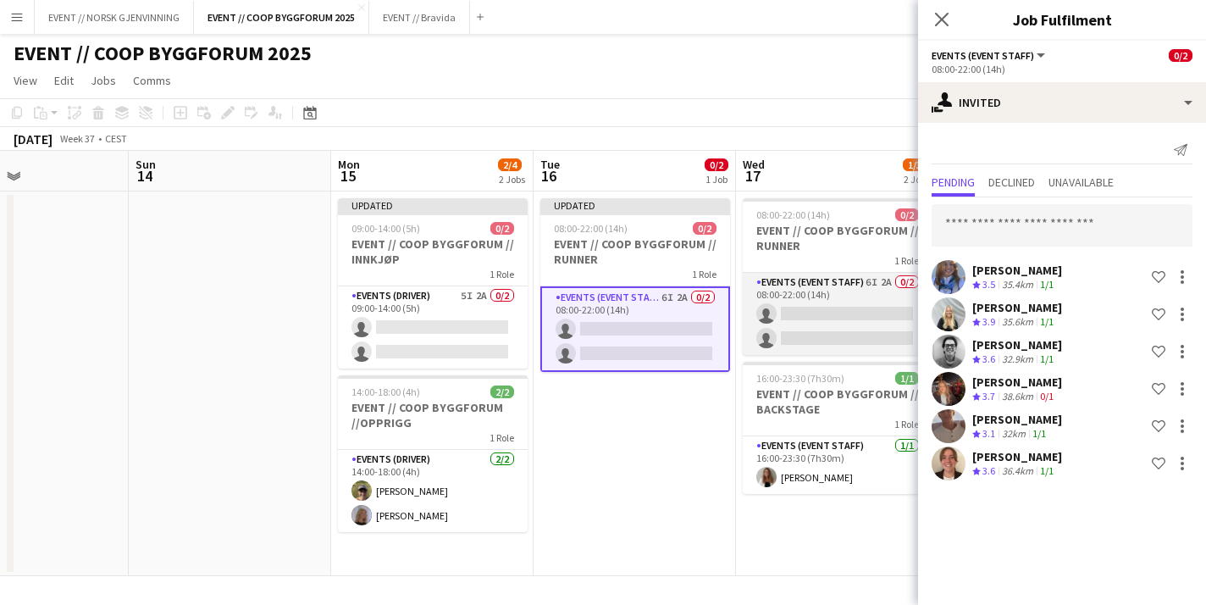
click at [834, 342] on app-card-role "Events (Event Staff) 6I 2A 0/2 08:00-22:00 (14h) single-neutral-actions single-…" at bounding box center [838, 314] width 190 height 82
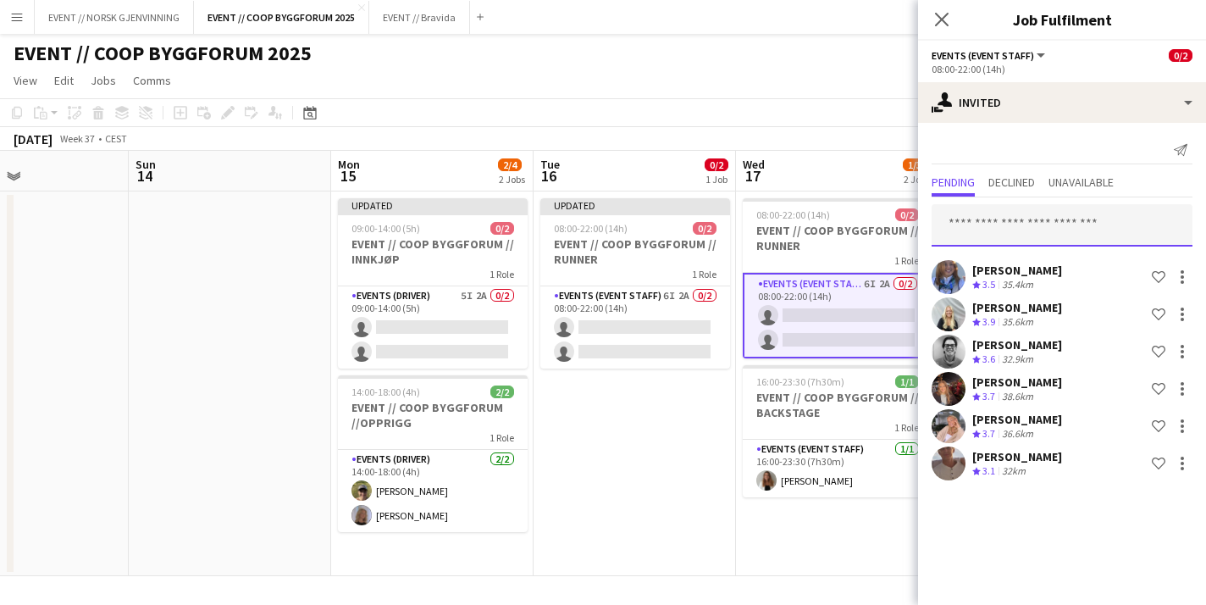
click at [1014, 228] on input "text" at bounding box center [1062, 225] width 261 height 42
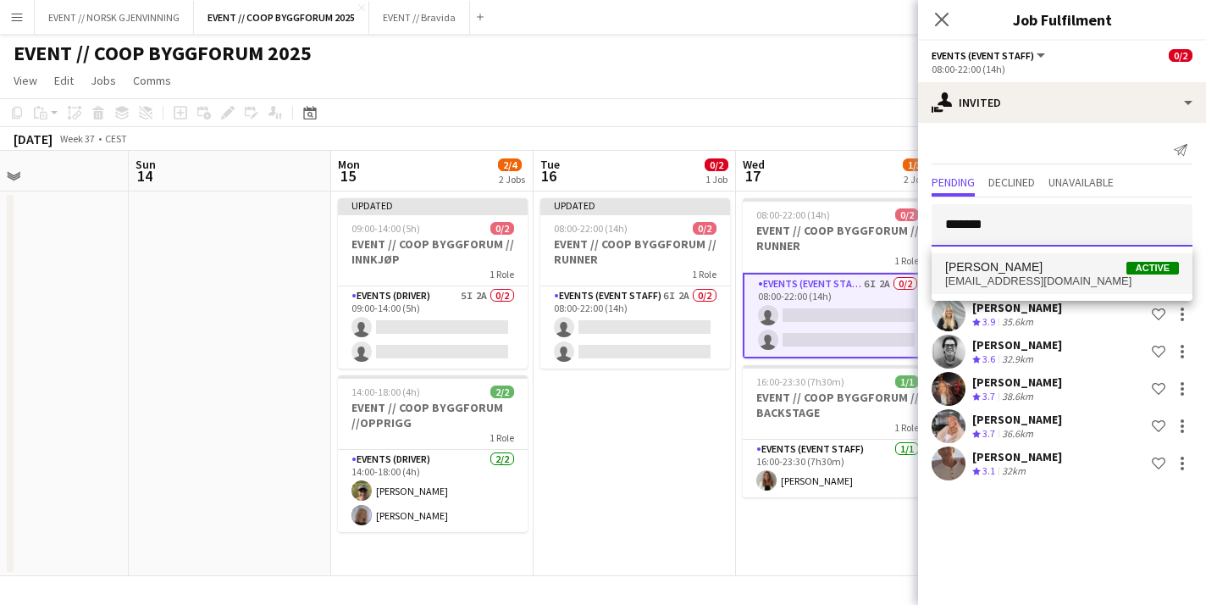
type input "*******"
click at [1027, 272] on span "Lotte Haugan Active" at bounding box center [1062, 267] width 234 height 14
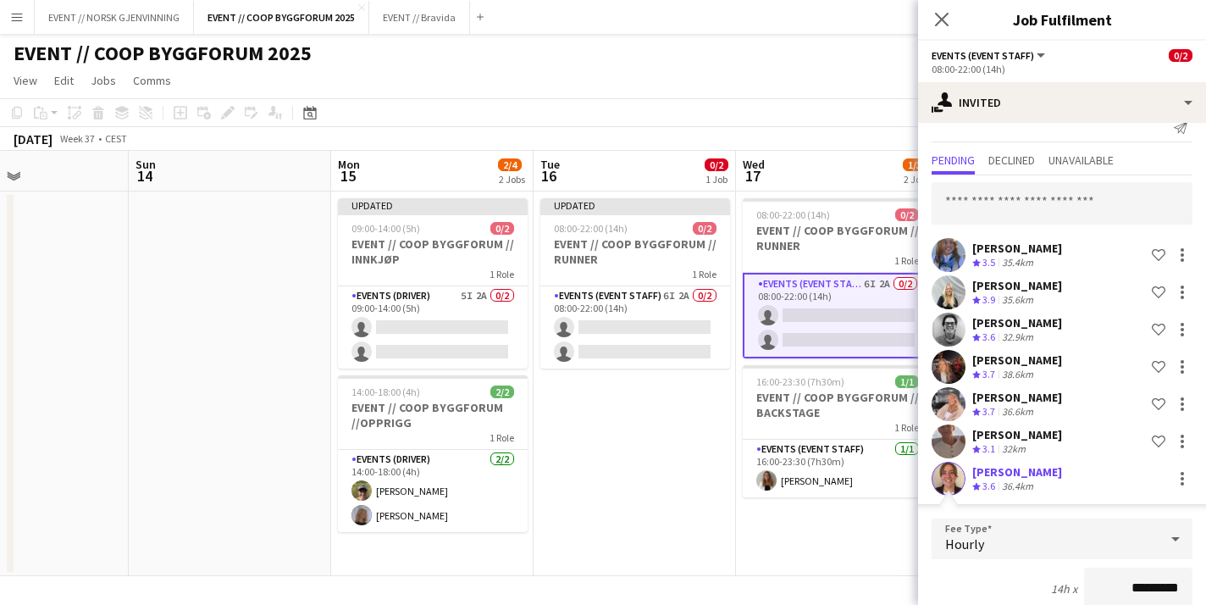
scroll to position [314, 0]
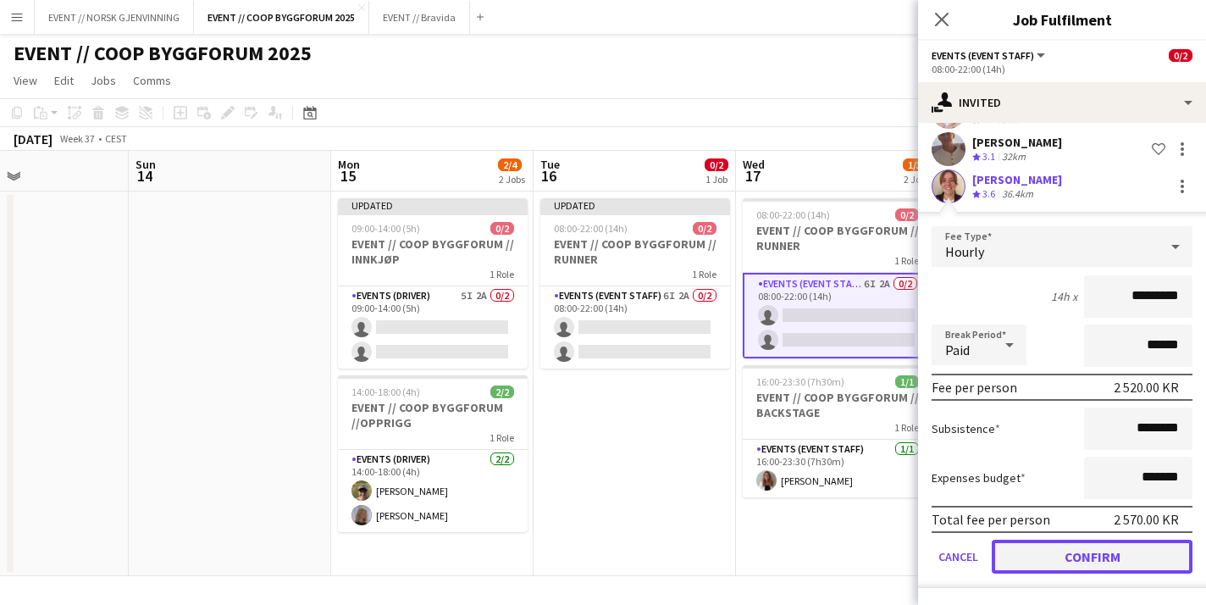
click at [1069, 559] on button "Confirm" at bounding box center [1092, 557] width 201 height 34
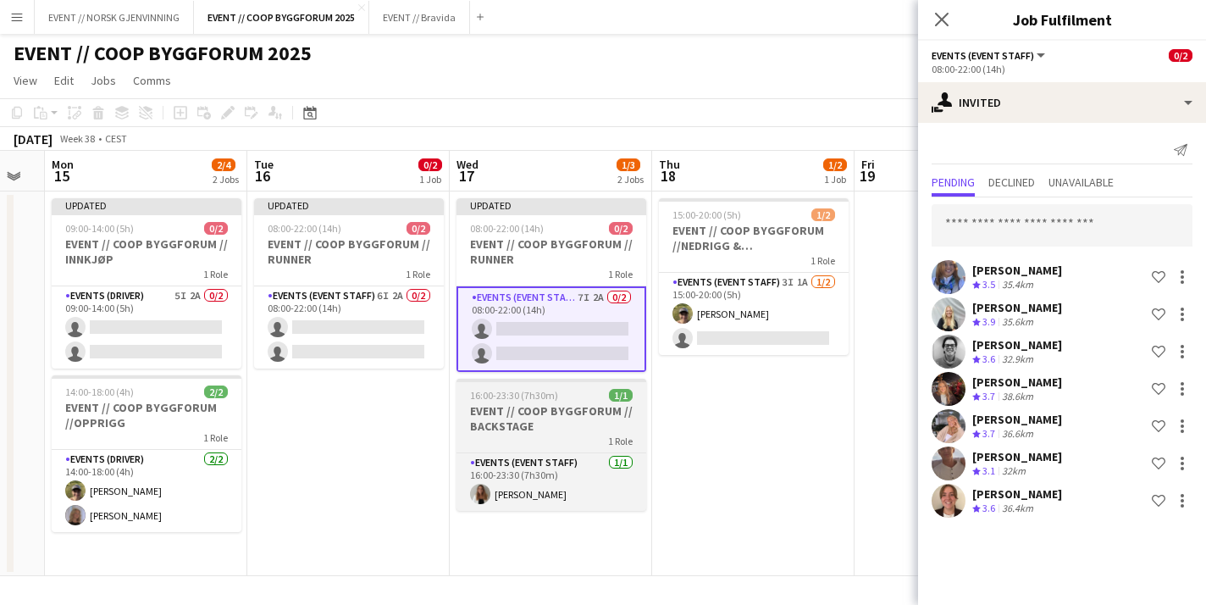
scroll to position [0, 480]
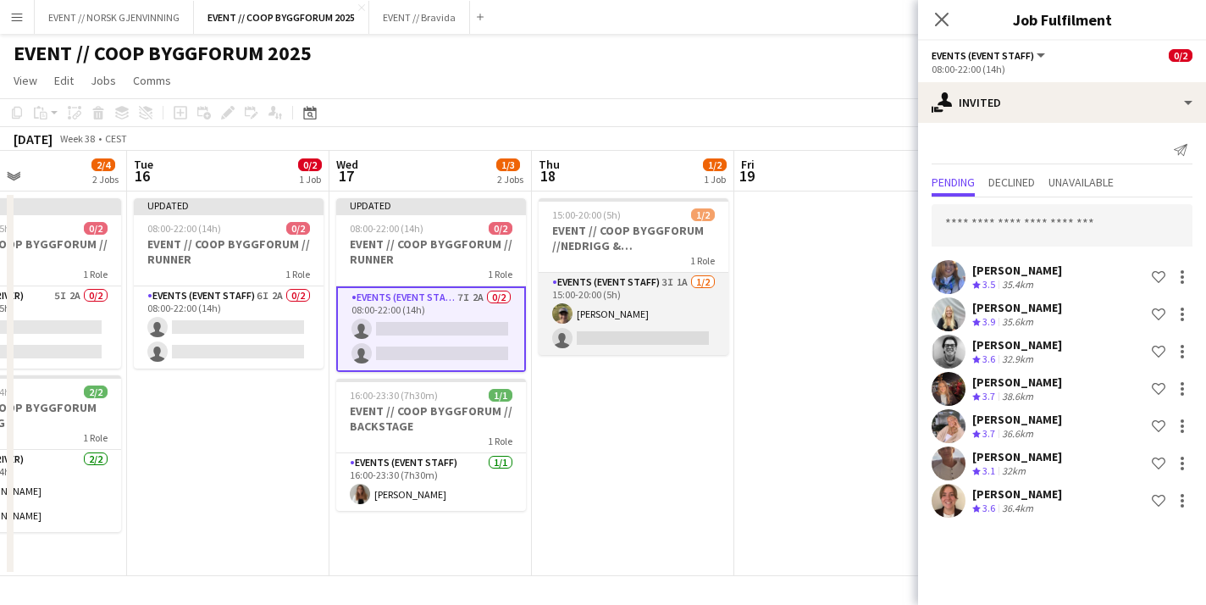
click at [649, 313] on app-card-role "Events (Event Staff) 3I 1A 1/2 15:00-20:00 (5h) Martin Storrøsæter single-neutr…" at bounding box center [634, 314] width 190 height 82
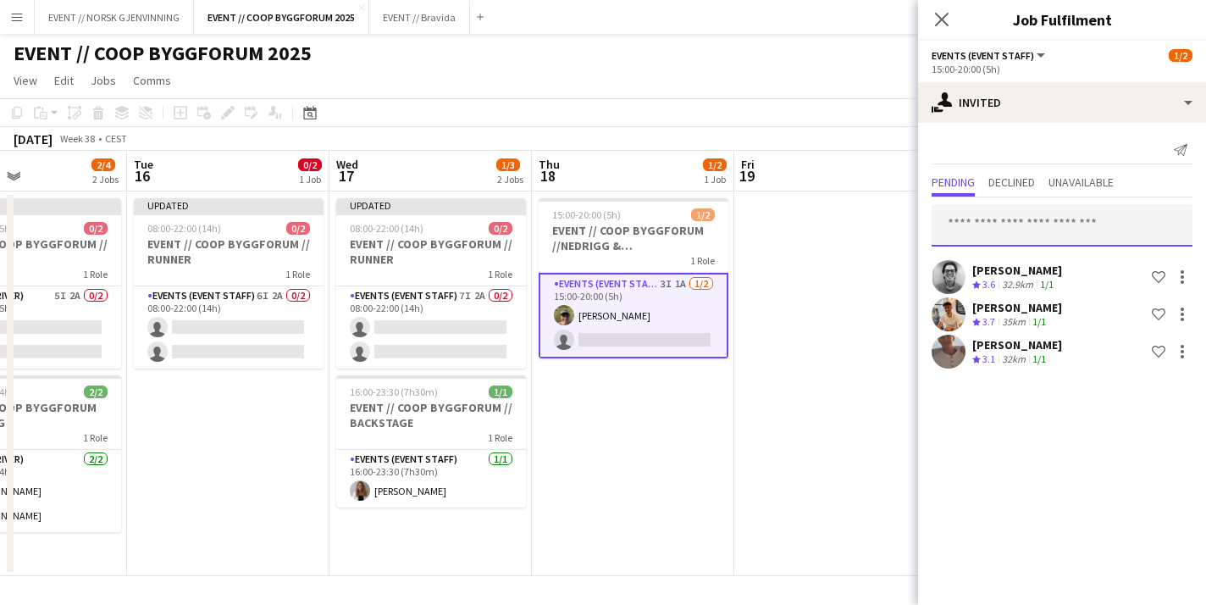
click at [1022, 218] on input "text" at bounding box center [1062, 225] width 261 height 42
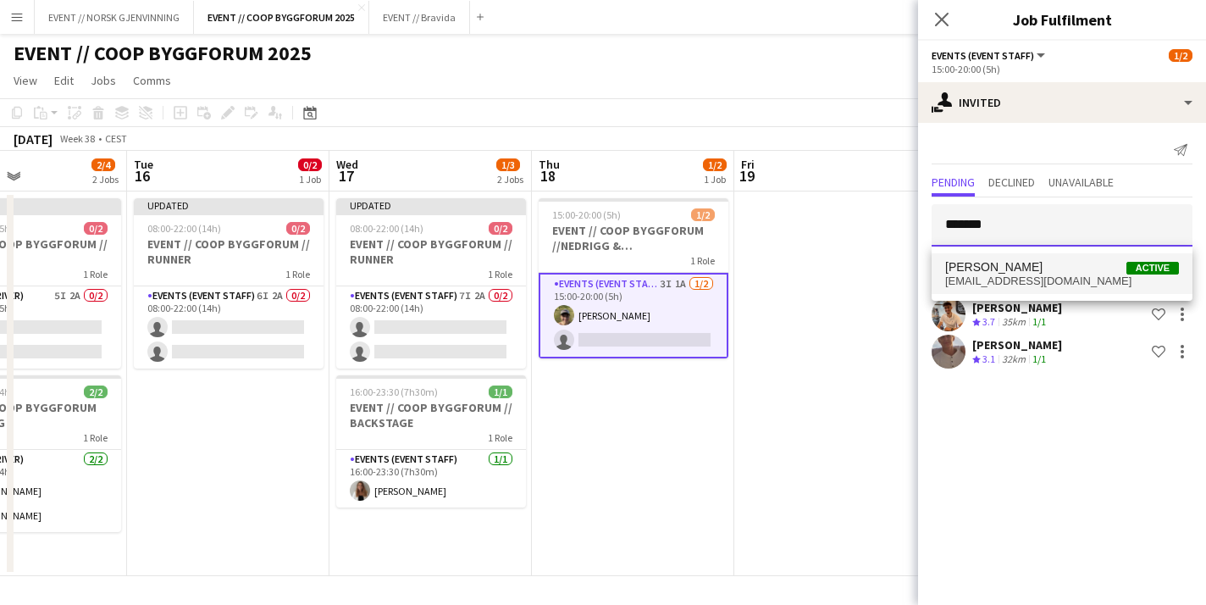
type input "*******"
click at [1019, 262] on span "Lotte Haugan Active" at bounding box center [1062, 267] width 234 height 14
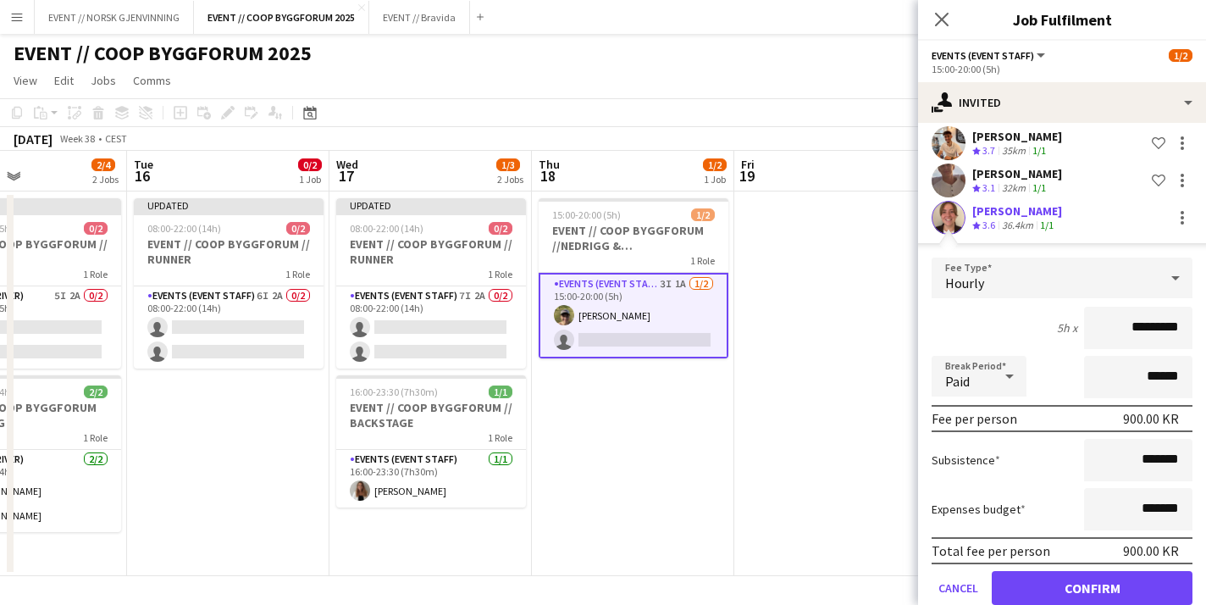
scroll to position [202, 0]
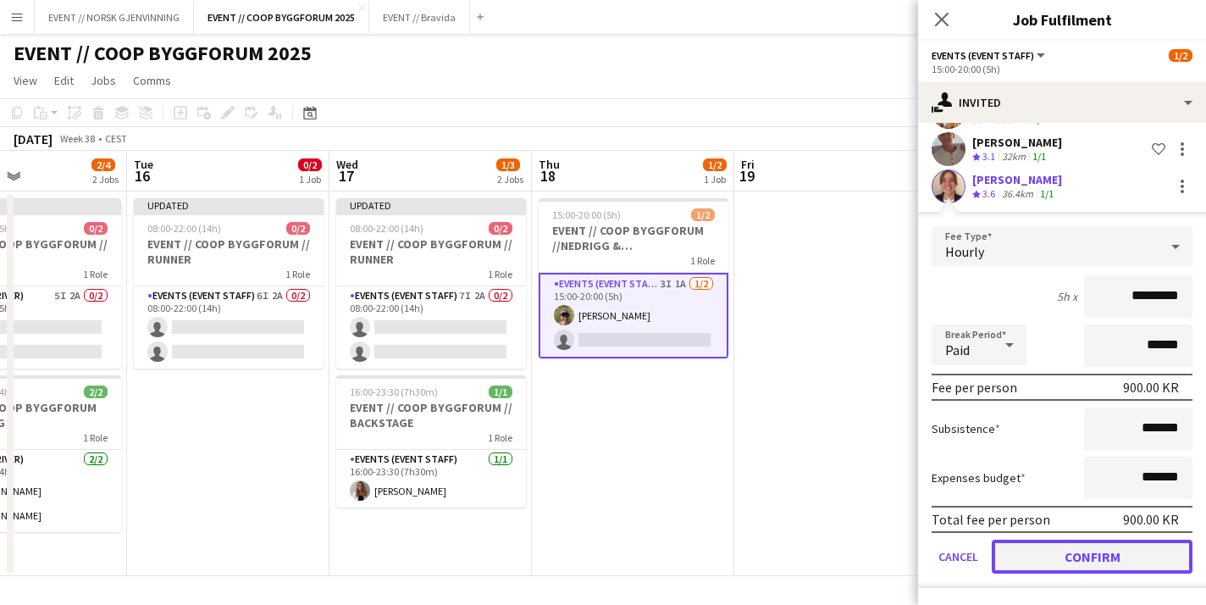
click at [1023, 551] on button "Confirm" at bounding box center [1092, 557] width 201 height 34
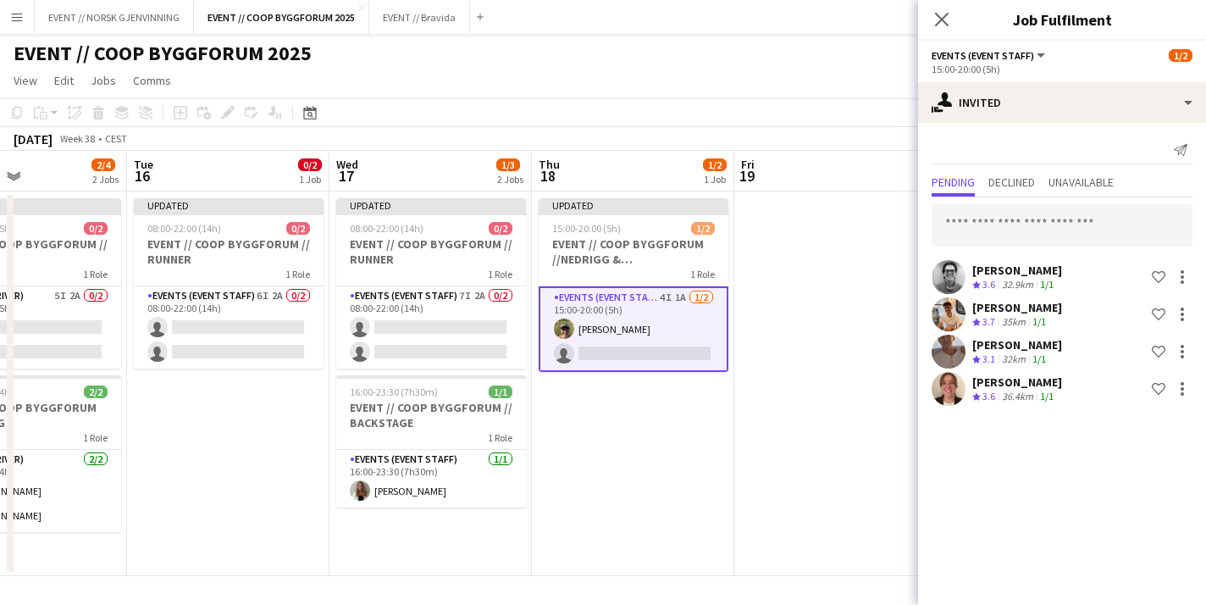
click at [701, 435] on app-date-cell "Updated 15:00-20:00 (5h) 1/2 EVENT // COOP BYGGFORUM //NEDRIGG & TILBAKELEVERIN…" at bounding box center [633, 383] width 202 height 385
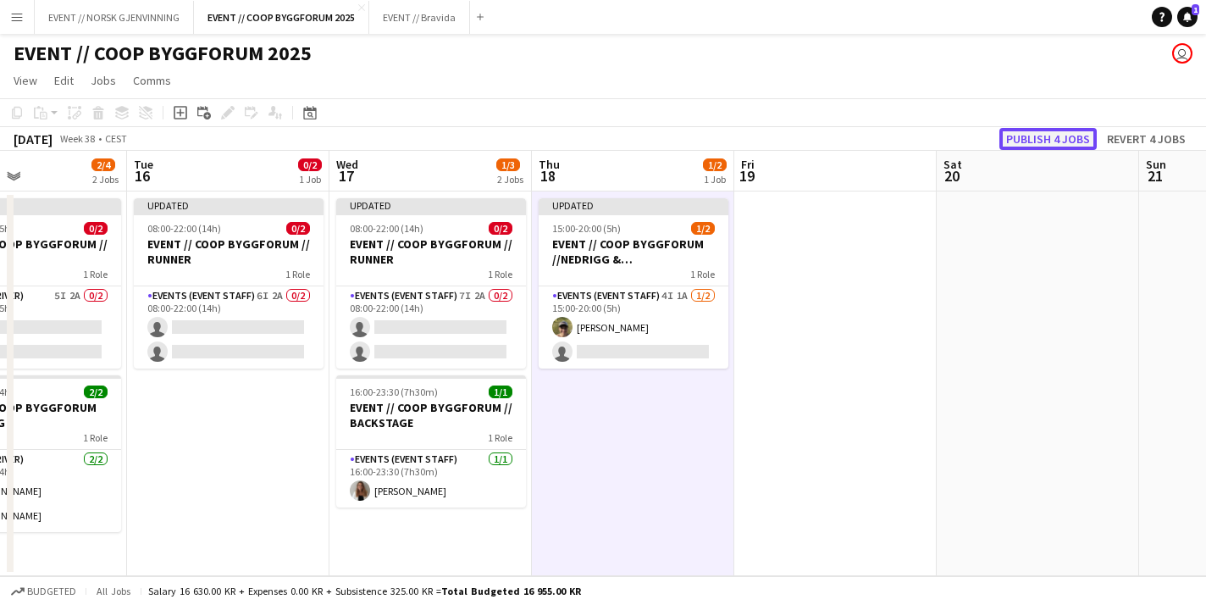
click at [1065, 141] on button "Publish 4 jobs" at bounding box center [1047, 139] width 97 height 22
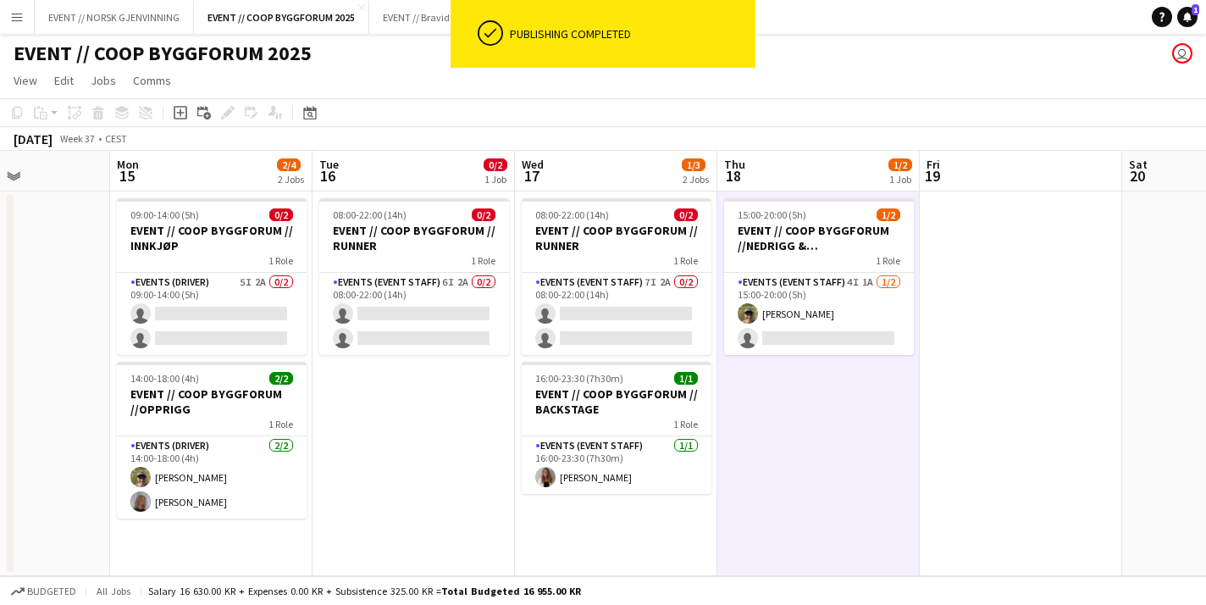
scroll to position [0, 496]
